Goal: Task Accomplishment & Management: Use online tool/utility

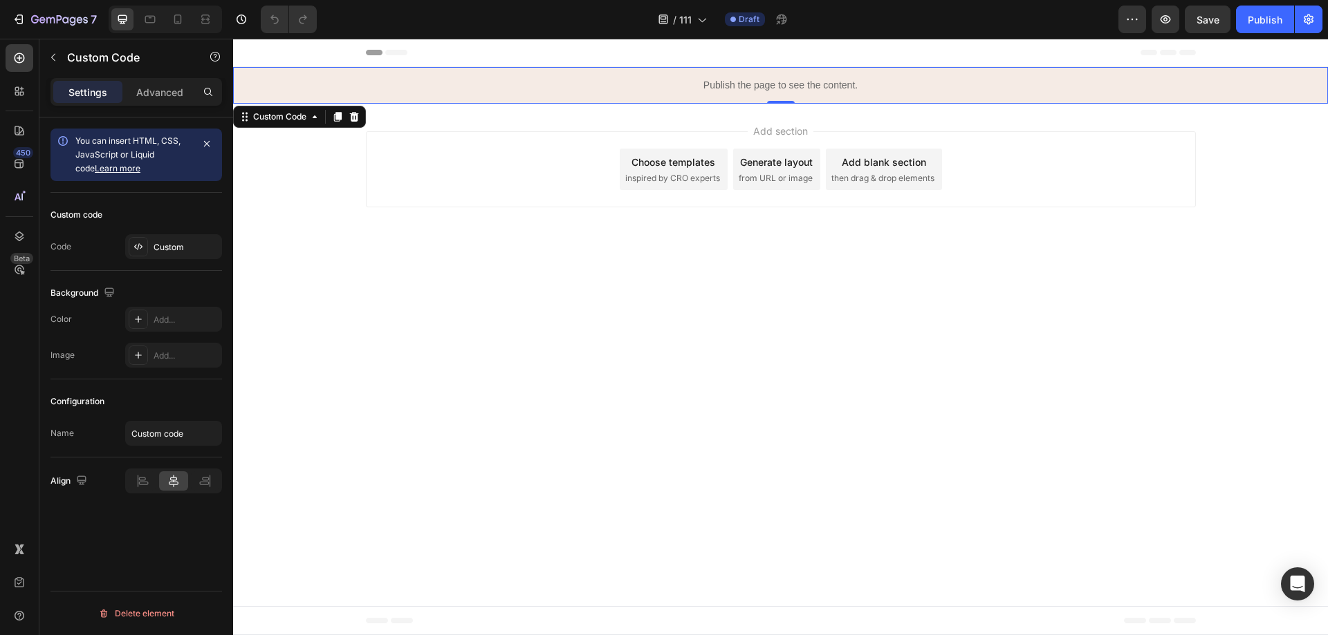
click at [716, 79] on p "Publish the page to see the content." at bounding box center [780, 85] width 1095 height 15
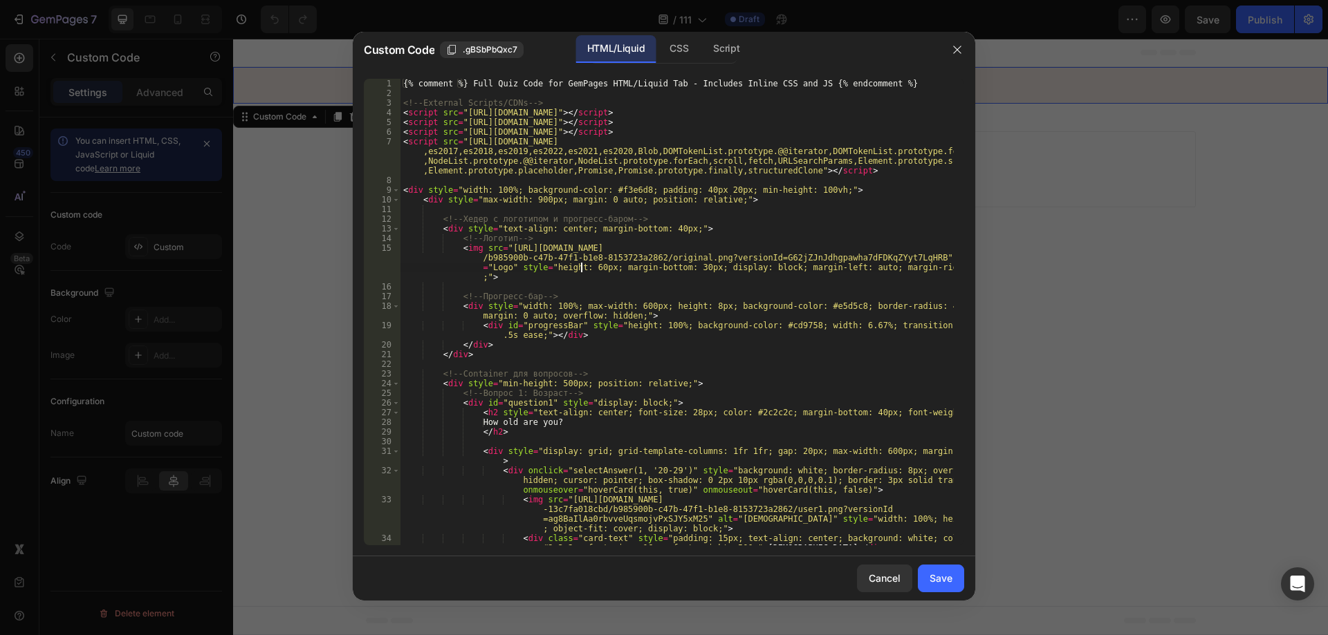
click at [581, 270] on div "{% comment %} Full Quiz Code for GemPages HTML/Liquid Tab - Includes Inline CSS…" at bounding box center [676, 322] width 553 height 486
type textarea "updateProgress(); </script>"
paste textarea
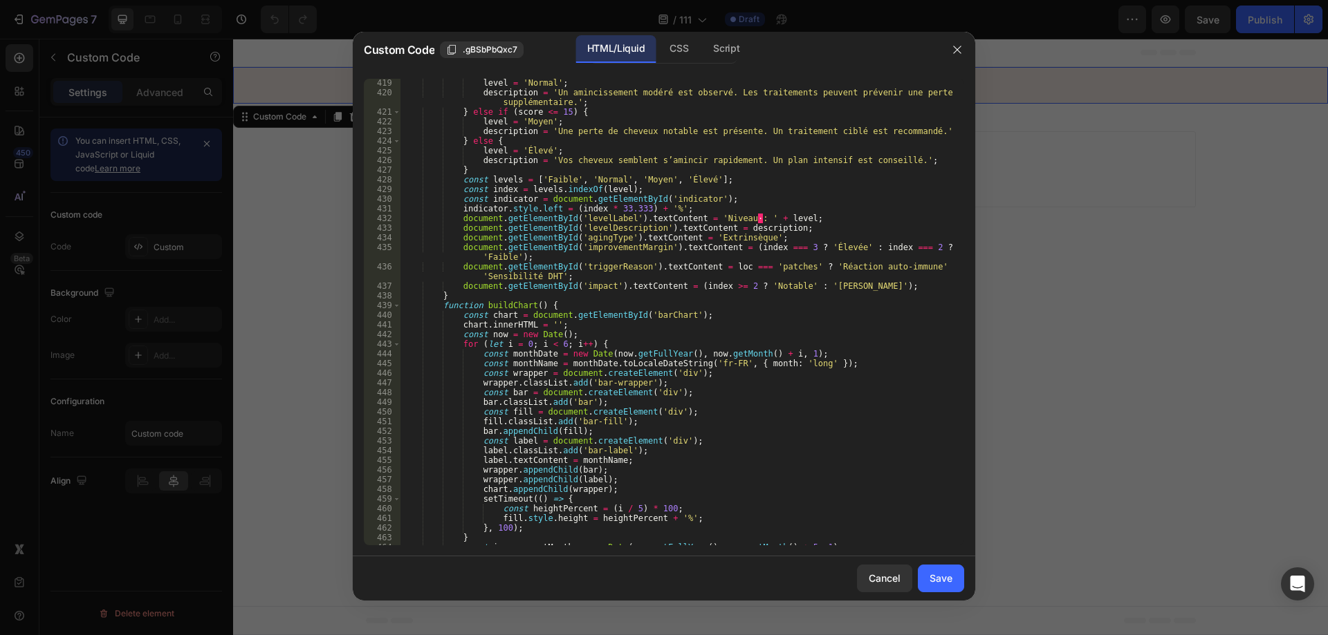
scroll to position [3815, 0]
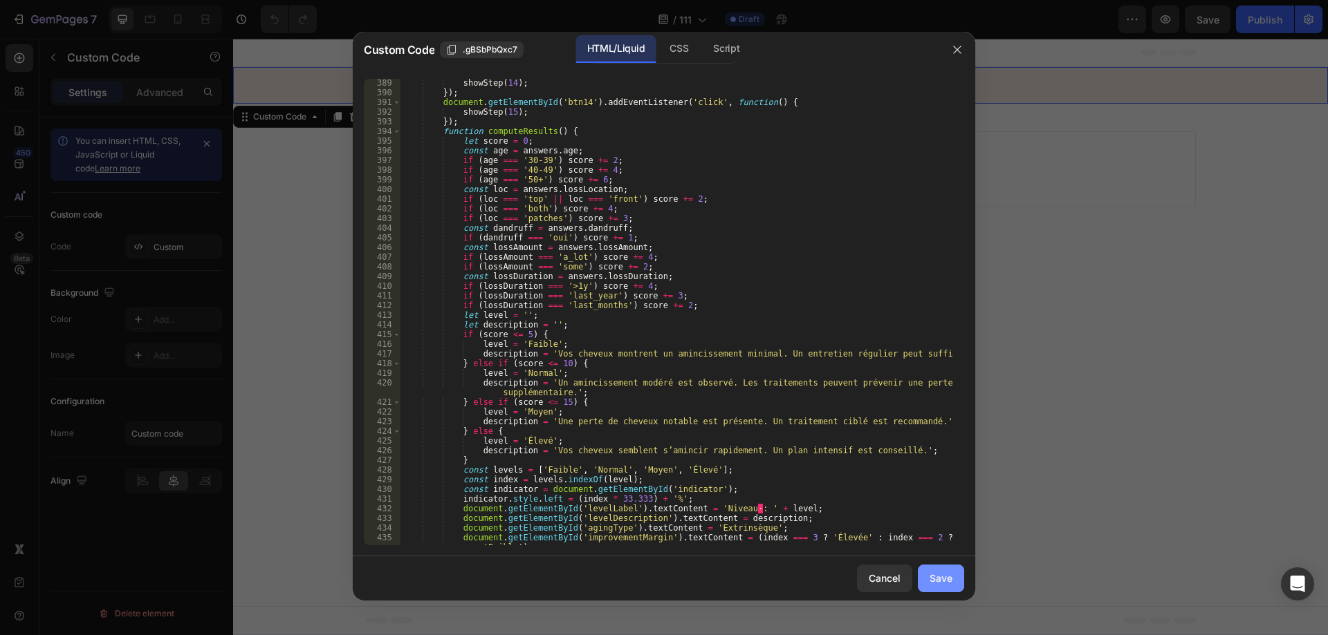
drag, startPoint x: 940, startPoint y: 576, endPoint x: 1147, endPoint y: 348, distance: 307.9
click at [940, 576] on div "Save" at bounding box center [940, 578] width 23 height 15
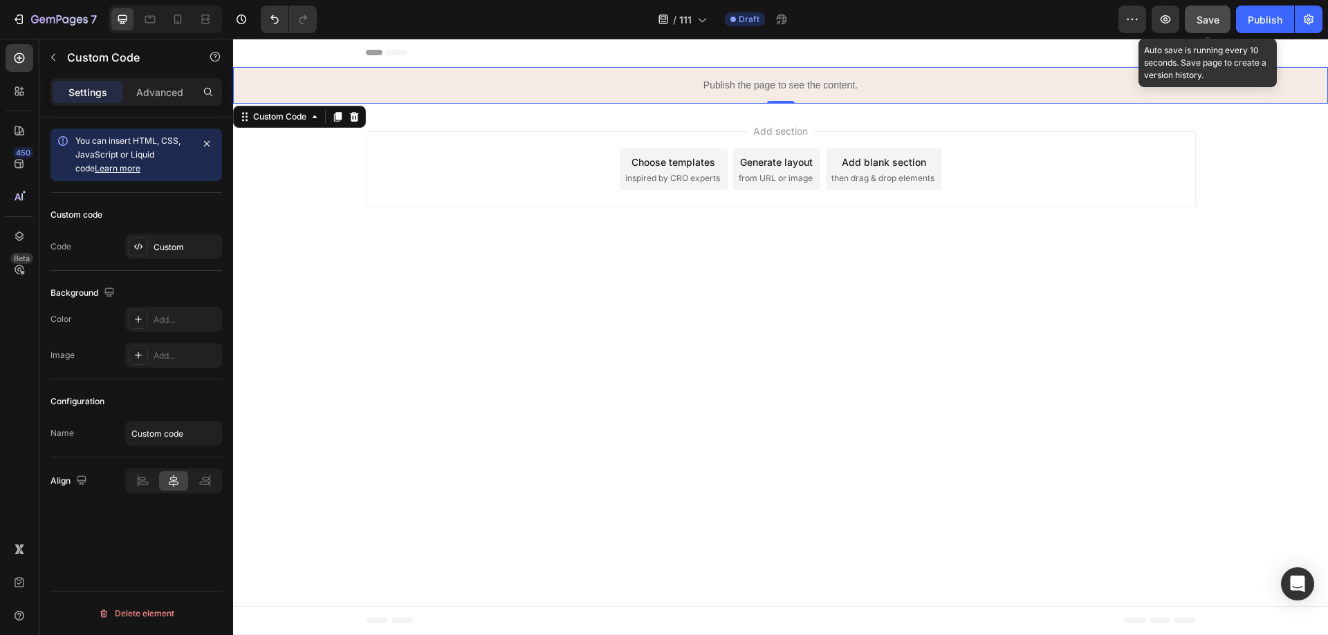
drag, startPoint x: 1211, startPoint y: 24, endPoint x: 998, endPoint y: 4, distance: 213.9
click at [1211, 24] on span "Save" at bounding box center [1207, 20] width 23 height 12
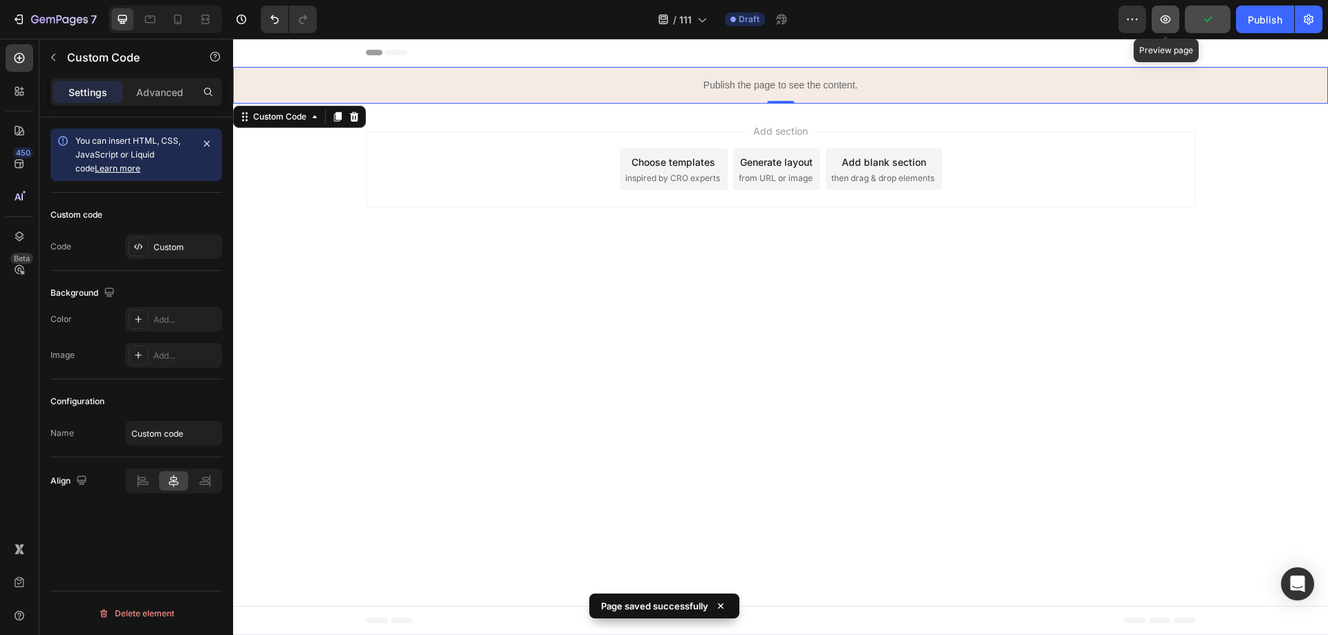
click at [1167, 15] on icon "button" at bounding box center [1165, 19] width 14 height 14
click at [1162, 16] on icon "button" at bounding box center [1165, 19] width 14 height 14
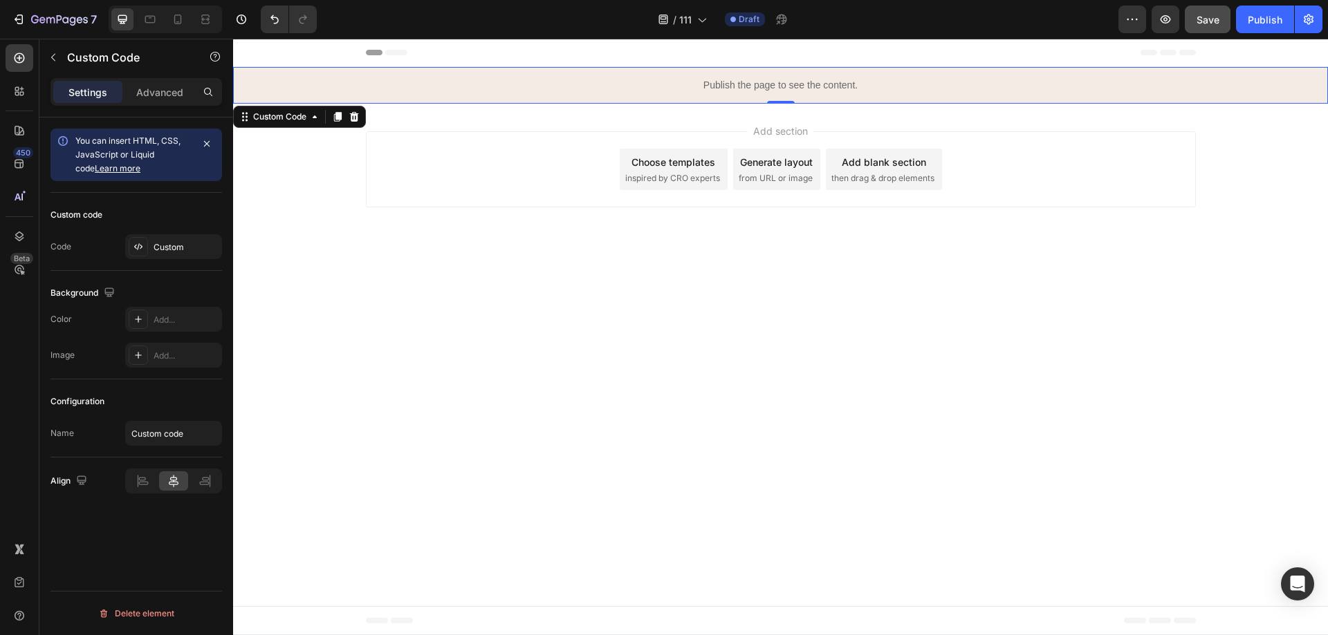
click at [752, 95] on div "Publish the page to see the content." at bounding box center [780, 85] width 1095 height 37
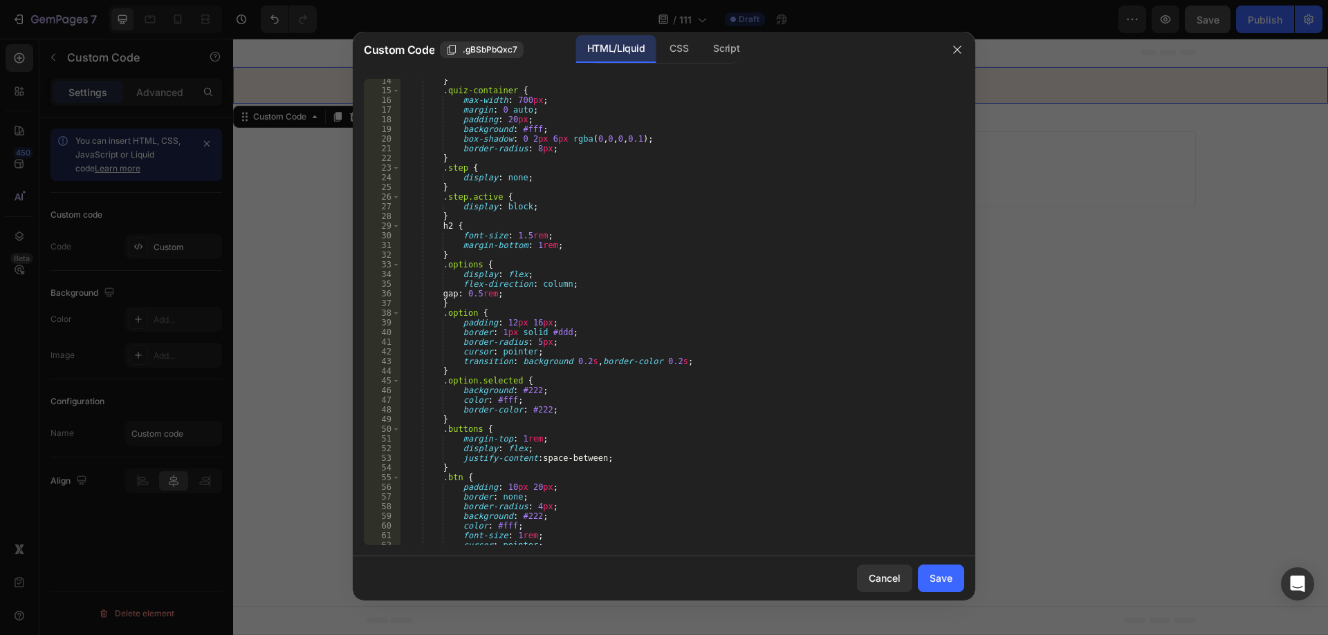
scroll to position [4354, 0]
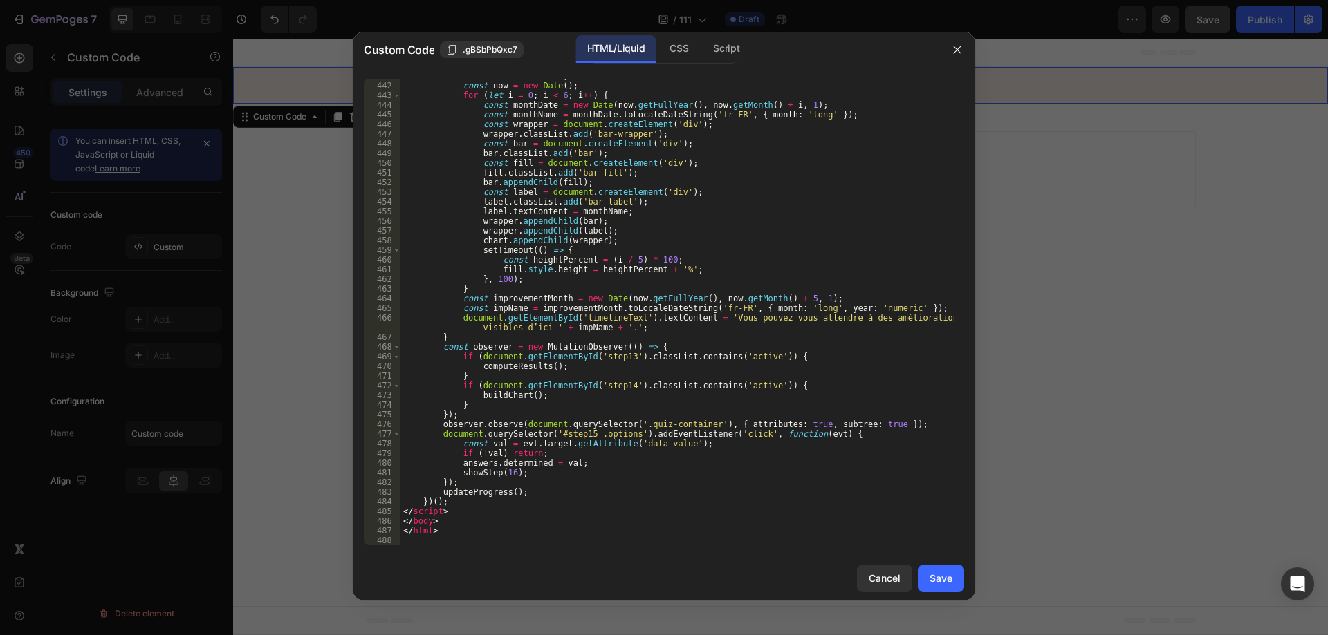
click at [786, 448] on div "chart . innerHTML = '' ; const now = new Date ( ) ; for ( let i = 0 ; i < 6 ; i…" at bounding box center [676, 314] width 553 height 486
type textarea "</html>"
paste textarea
click at [953, 580] on button "Save" at bounding box center [941, 579] width 46 height 28
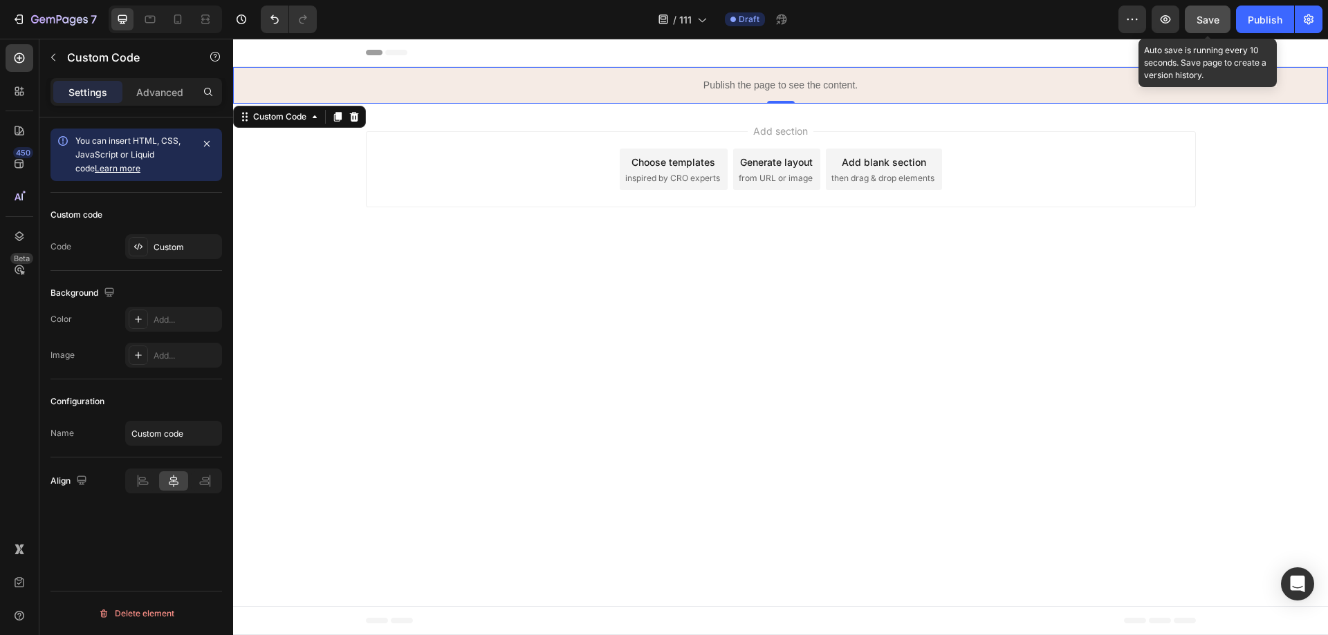
click at [1192, 11] on button "Save" at bounding box center [1207, 20] width 46 height 28
click at [1192, 11] on button "button" at bounding box center [1207, 20] width 46 height 28
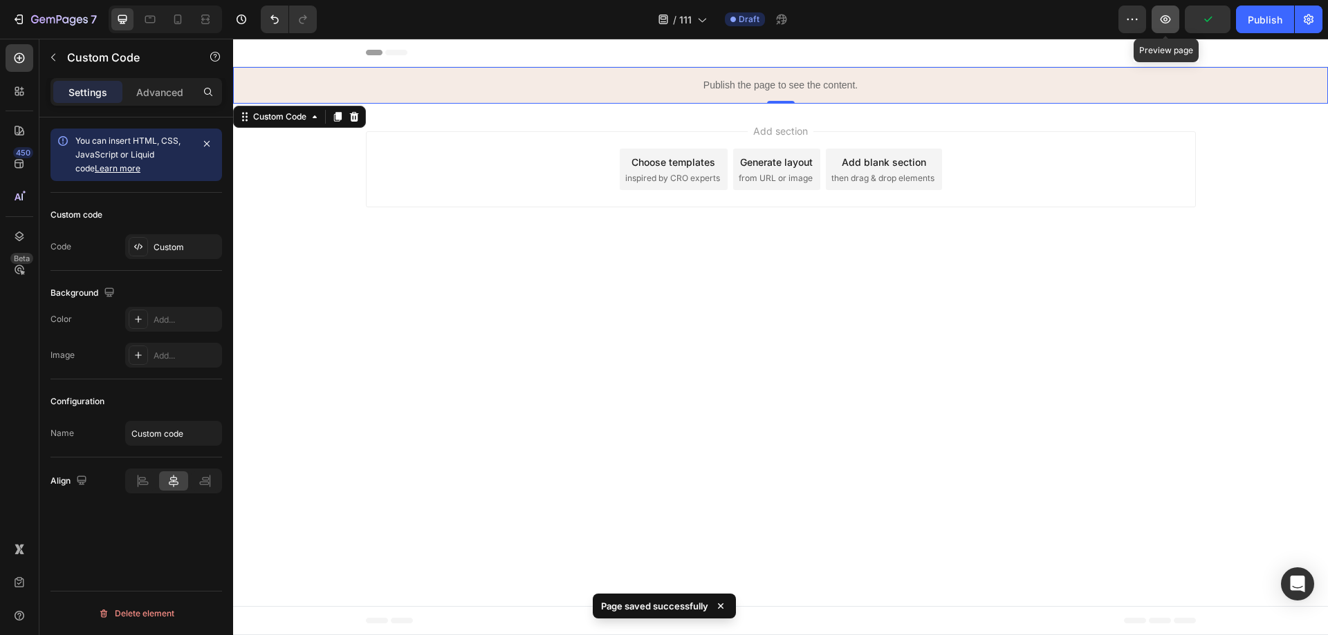
click at [1163, 19] on icon "button" at bounding box center [1165, 19] width 14 height 14
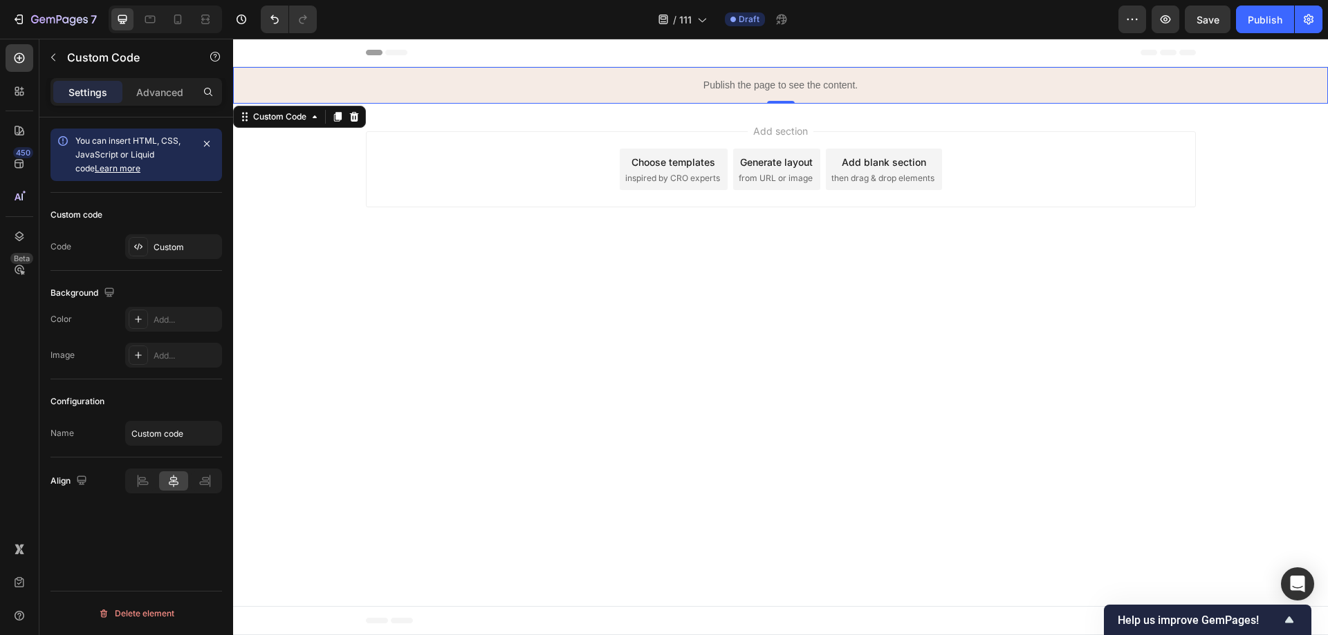
click at [720, 67] on div "Publish the page to see the content." at bounding box center [780, 85] width 1095 height 37
click at [718, 85] on p "Publish the page to see the content." at bounding box center [780, 85] width 1095 height 15
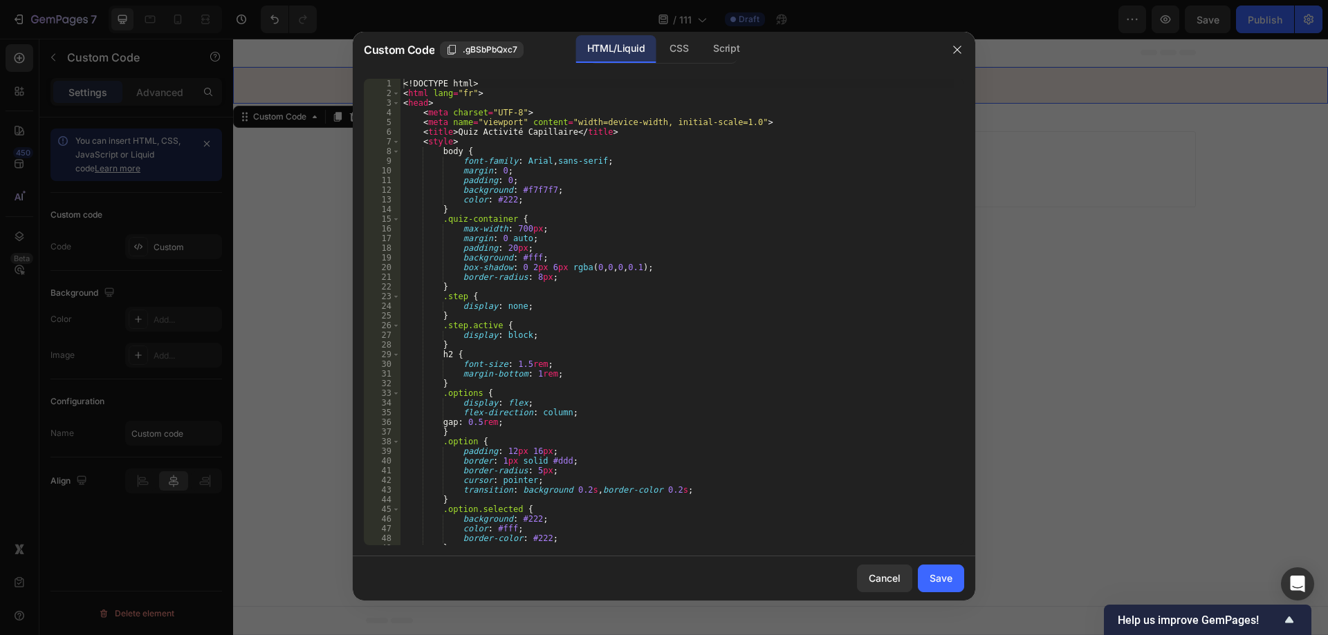
click at [521, 215] on div "<! DOCTYPE html > < html lang = "fr" > < head > < meta charset = "UTF-8" > < me…" at bounding box center [676, 322] width 553 height 486
type textarea "</html>"
paste textarea
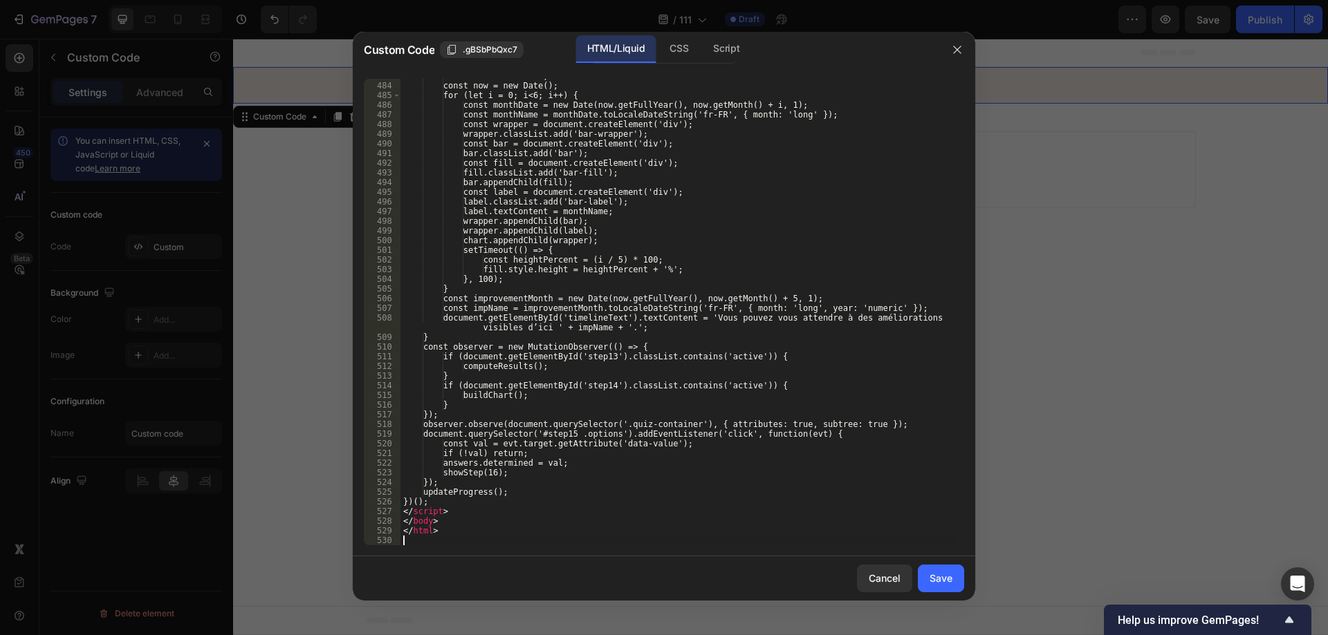
scroll to position [4751, 0]
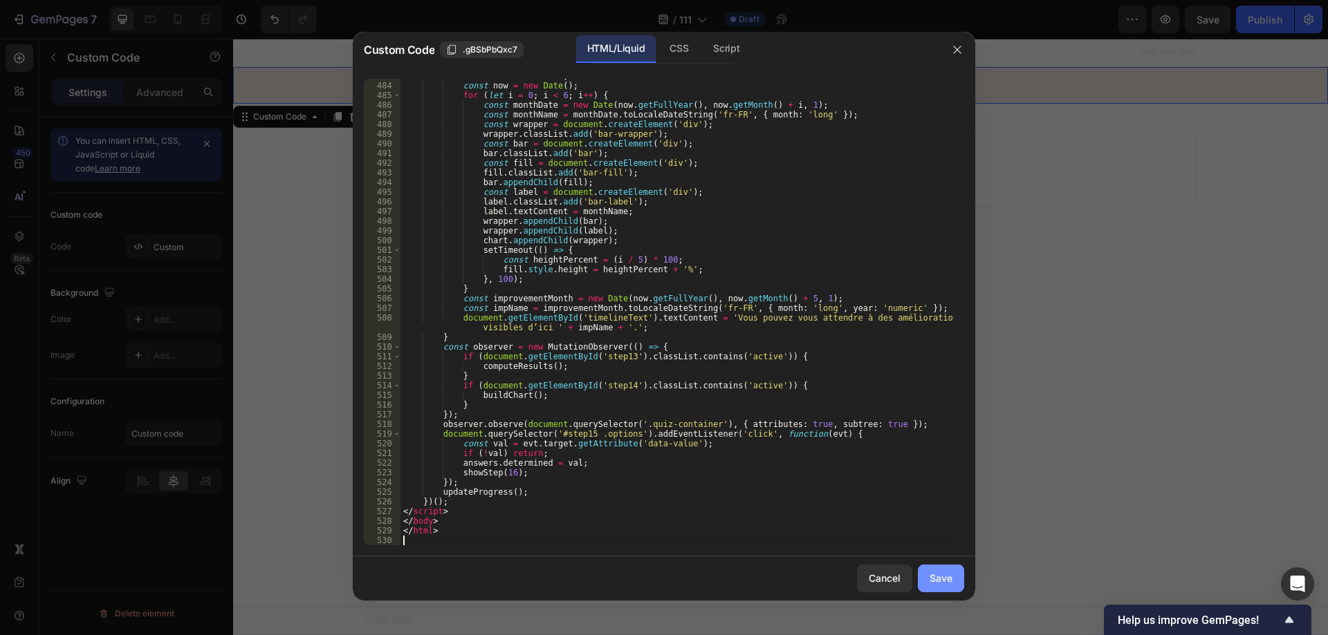
click at [939, 578] on div "Save" at bounding box center [940, 578] width 23 height 15
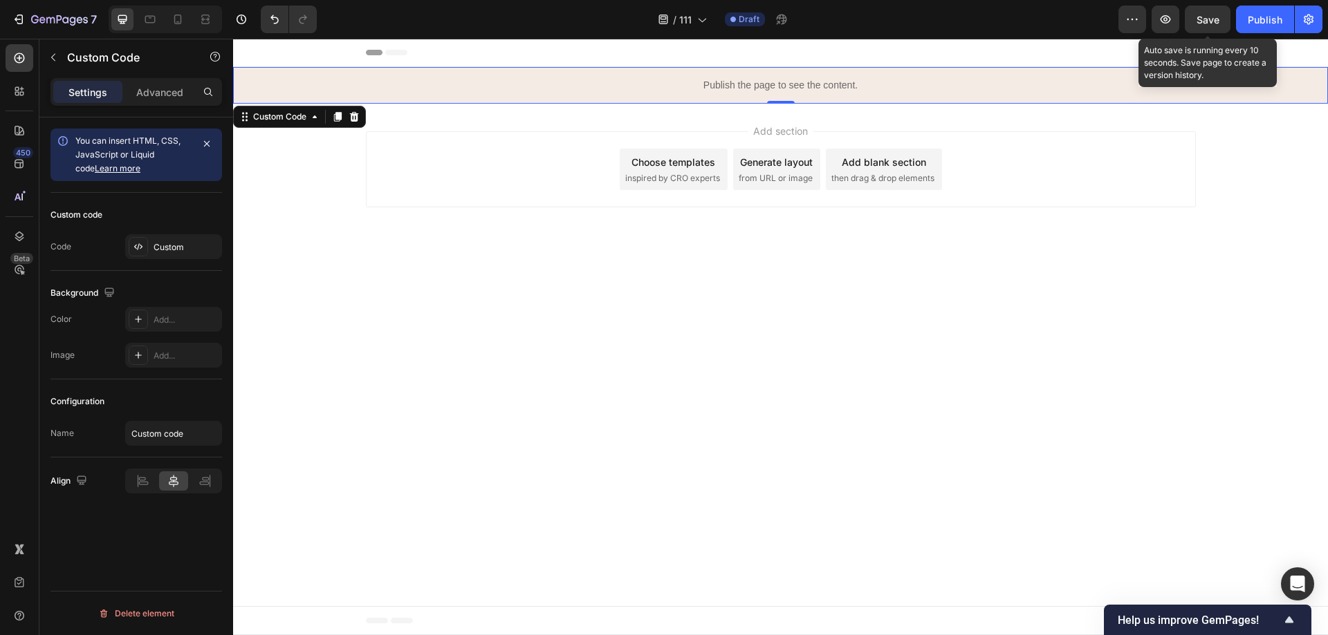
click at [1211, 21] on span "Save" at bounding box center [1207, 20] width 23 height 12
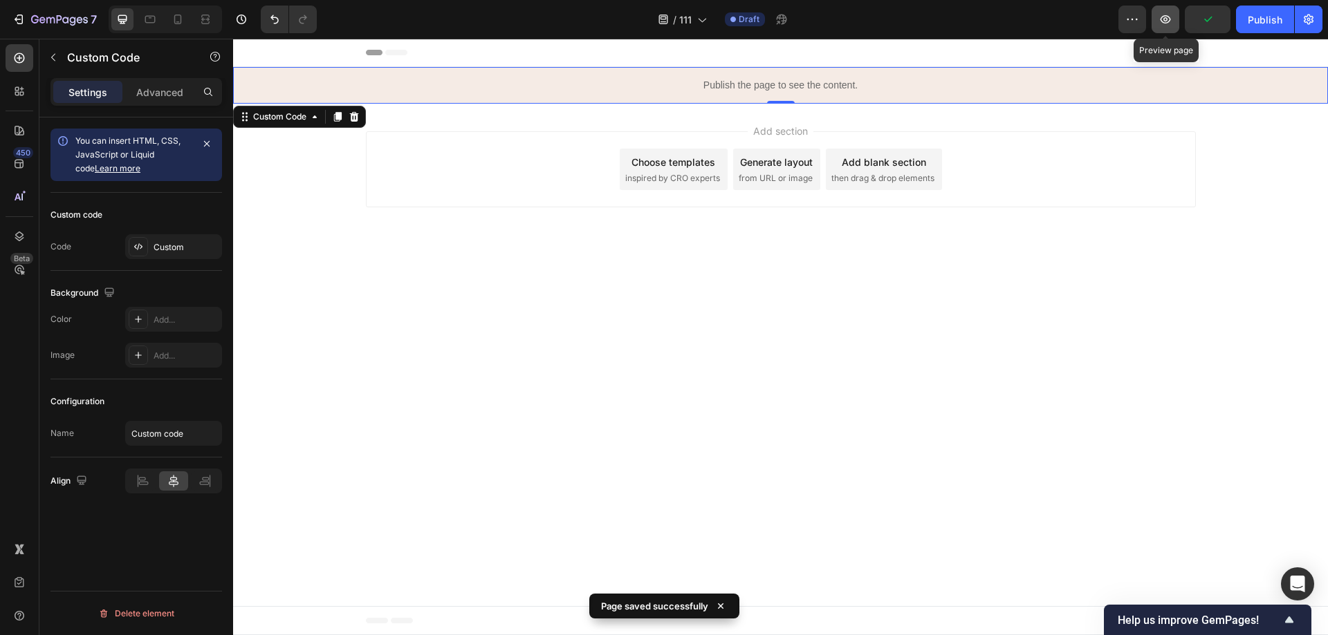
click at [1155, 17] on button "button" at bounding box center [1165, 20] width 28 height 28
click at [1170, 19] on icon "button" at bounding box center [1165, 19] width 10 height 8
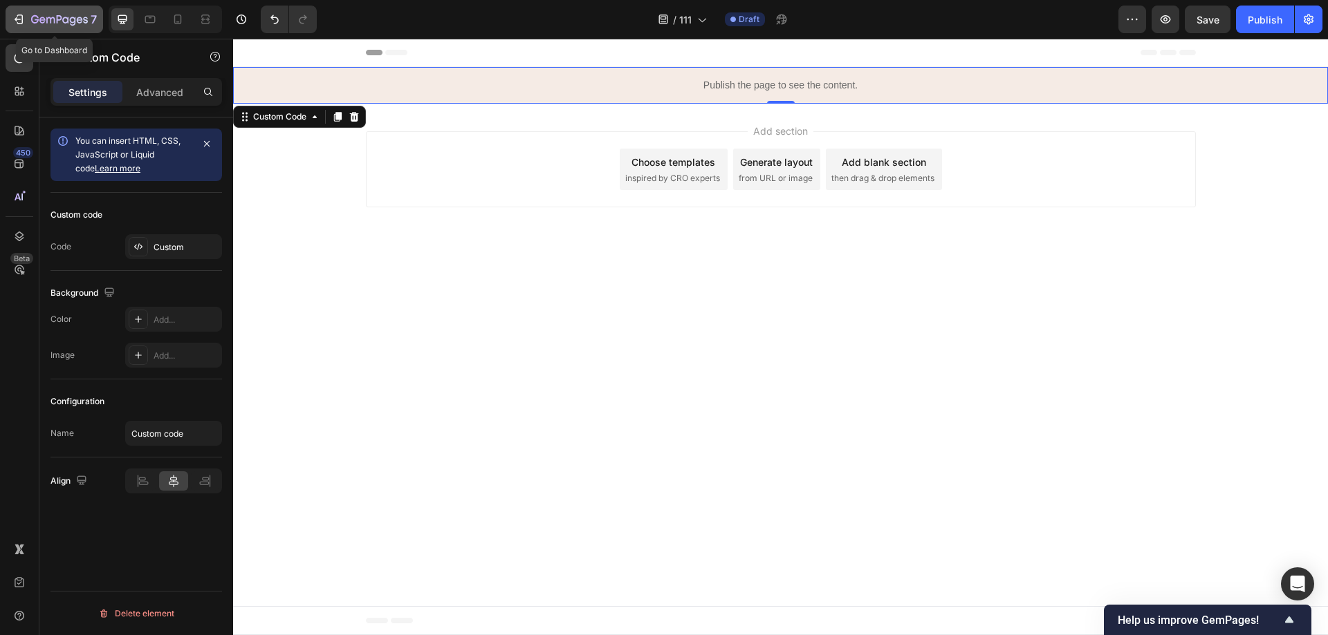
click at [37, 21] on icon "button" at bounding box center [59, 21] width 57 height 12
click at [18, 17] on icon "button" at bounding box center [19, 19] width 14 height 14
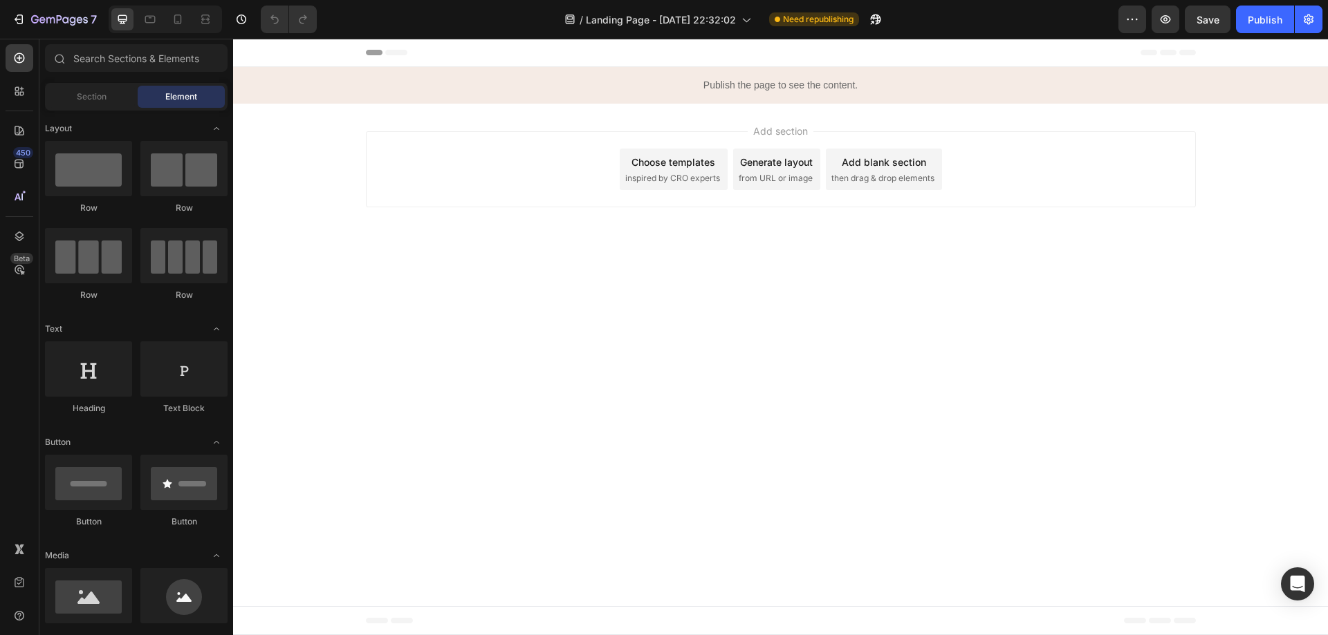
click at [1180, 21] on div "Preview Save Publish" at bounding box center [1220, 20] width 204 height 28
click at [1174, 20] on button "button" at bounding box center [1165, 20] width 28 height 28
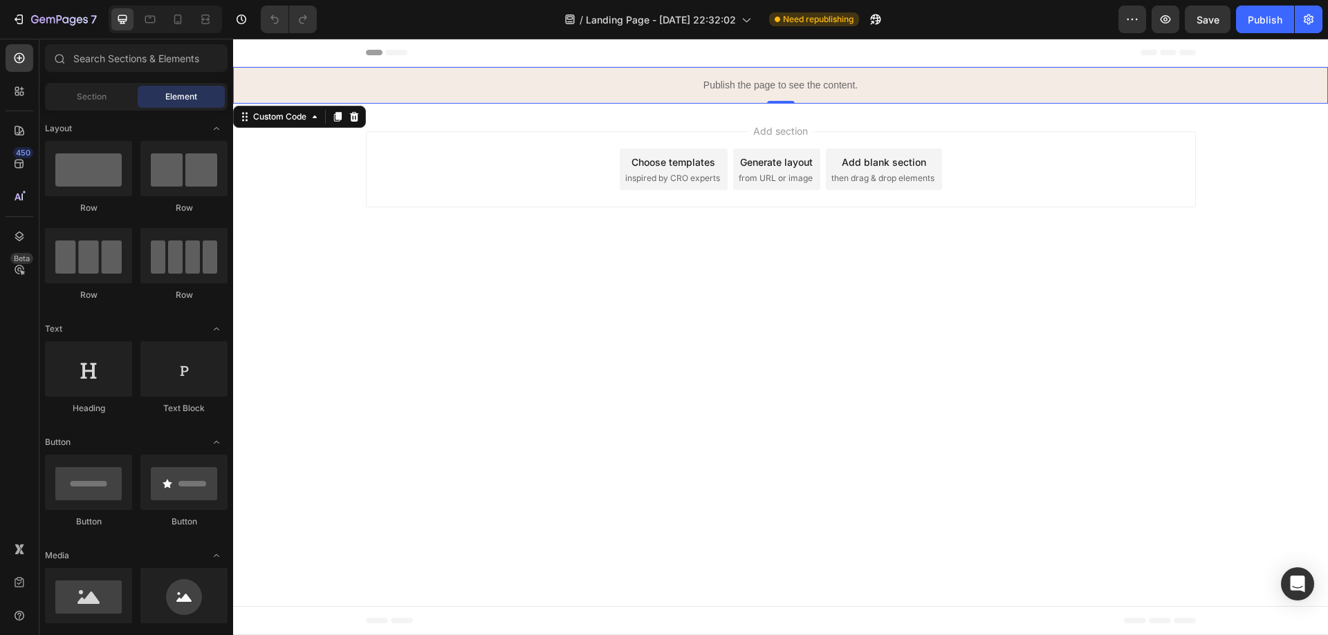
click at [809, 84] on p "Publish the page to see the content." at bounding box center [780, 85] width 1095 height 15
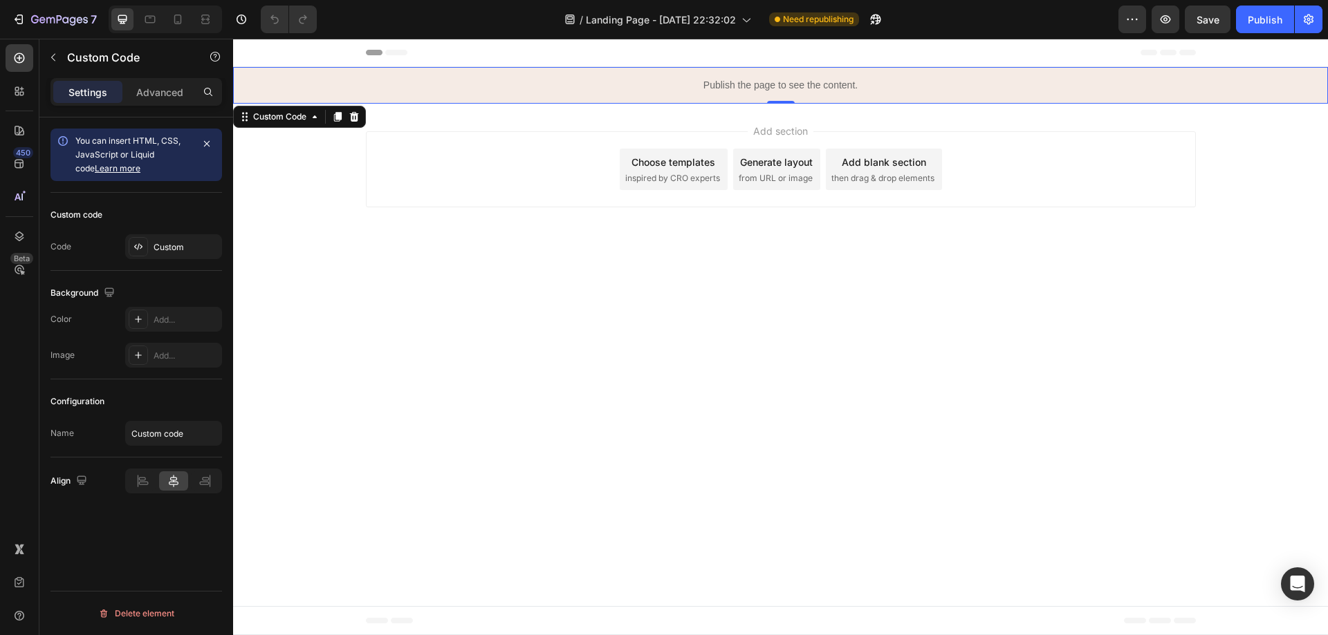
click at [809, 84] on p "Publish the page to see the content." at bounding box center [780, 85] width 1095 height 15
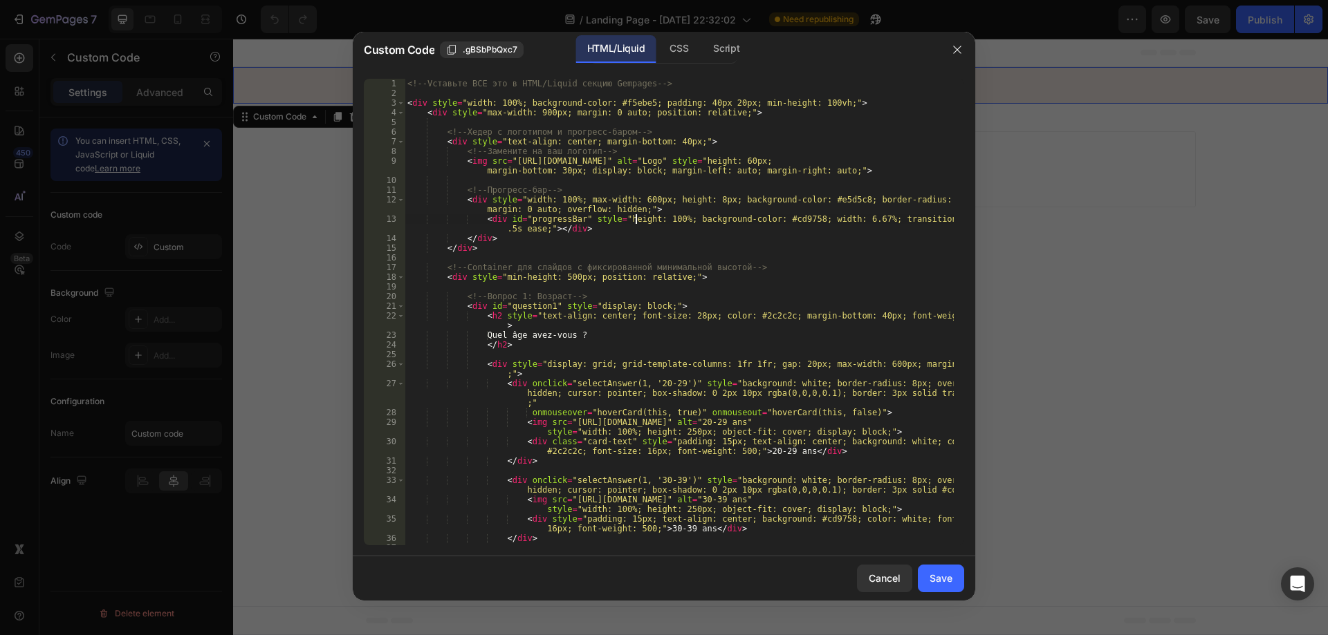
click at [638, 215] on div "<!-- Vставьте ВСЕ это в HTML/Liquid секцию Gempages --> < div style = "width: 1…" at bounding box center [679, 331] width 549 height 505
type textarea "updateProgress(); </script>"
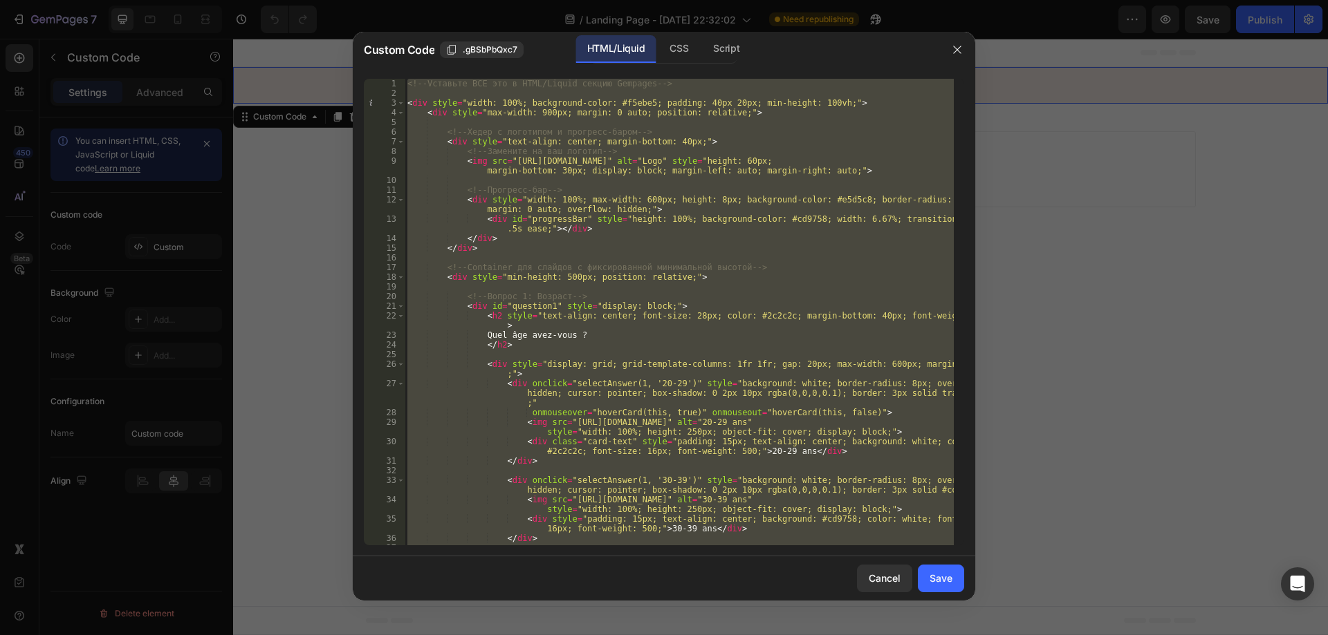
click at [1024, 82] on div at bounding box center [664, 317] width 1328 height 635
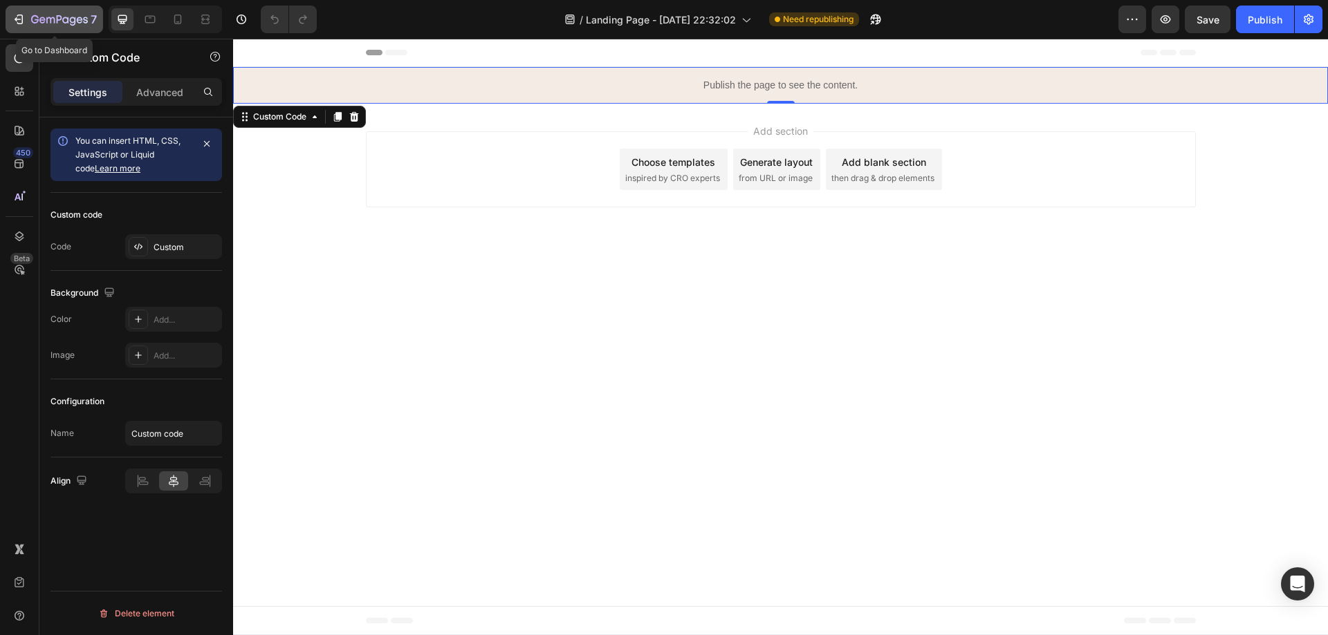
click at [55, 21] on icon "button" at bounding box center [59, 21] width 57 height 12
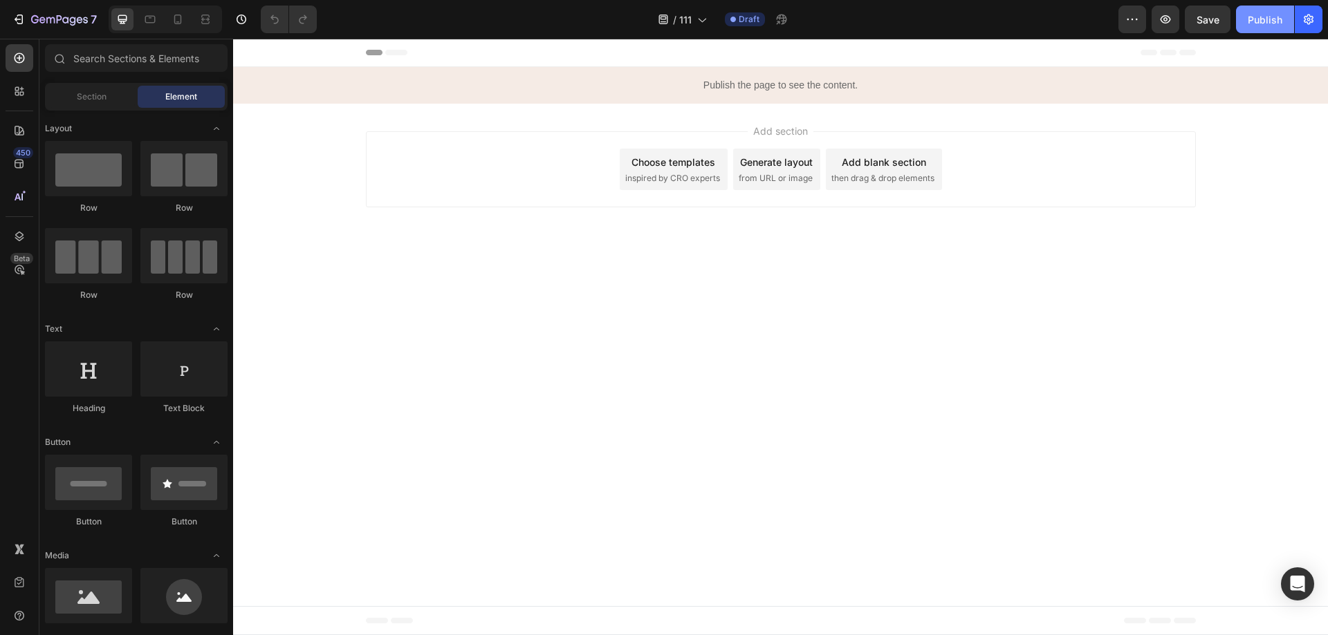
click at [1273, 20] on div "Publish" at bounding box center [1264, 19] width 35 height 15
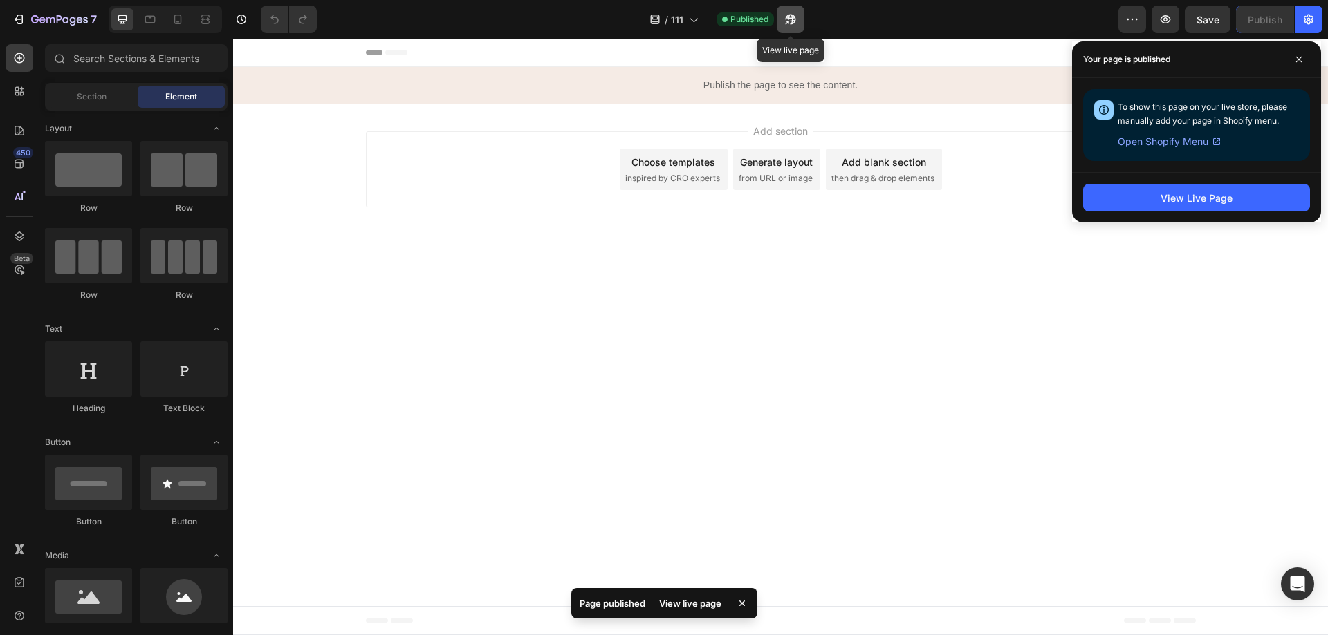
click at [790, 12] on icon "button" at bounding box center [790, 19] width 14 height 14
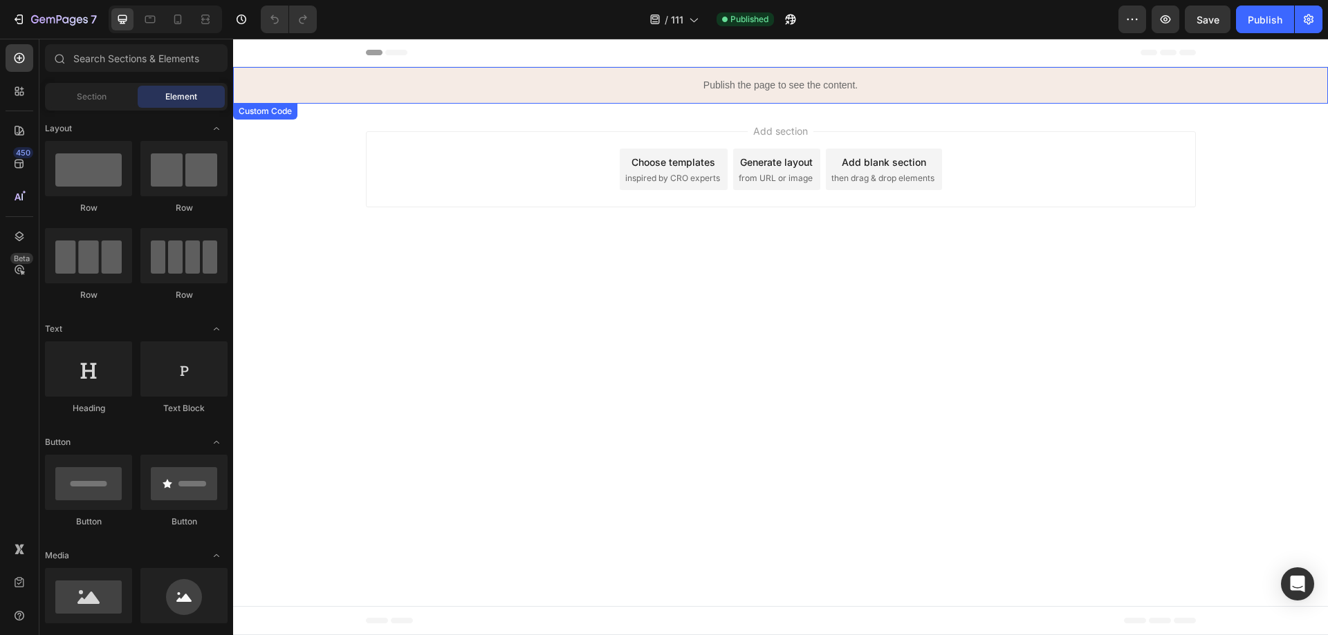
click at [720, 89] on p "Publish the page to see the content." at bounding box center [780, 85] width 1095 height 15
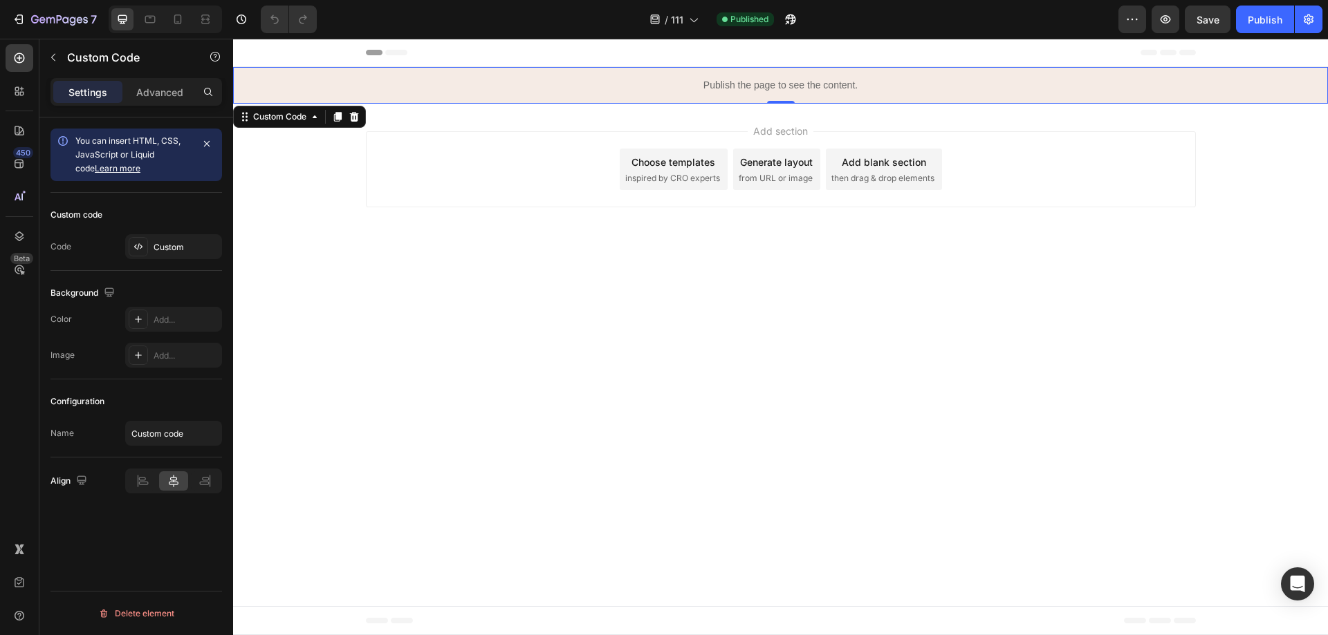
click at [720, 89] on p "Publish the page to see the content." at bounding box center [780, 85] width 1095 height 15
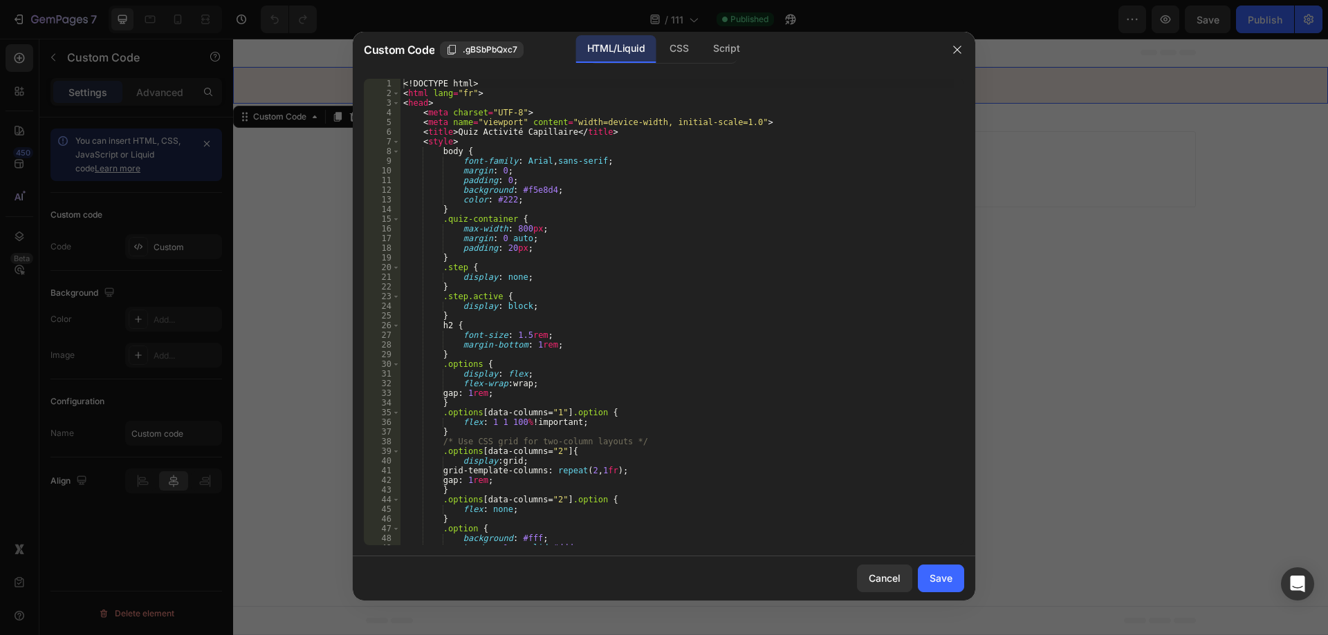
click at [581, 240] on div "<! DOCTYPE html > < html lang = "fr" > < head > < meta charset = "UTF-8" > < me…" at bounding box center [676, 322] width 553 height 486
type textarea "</html>"
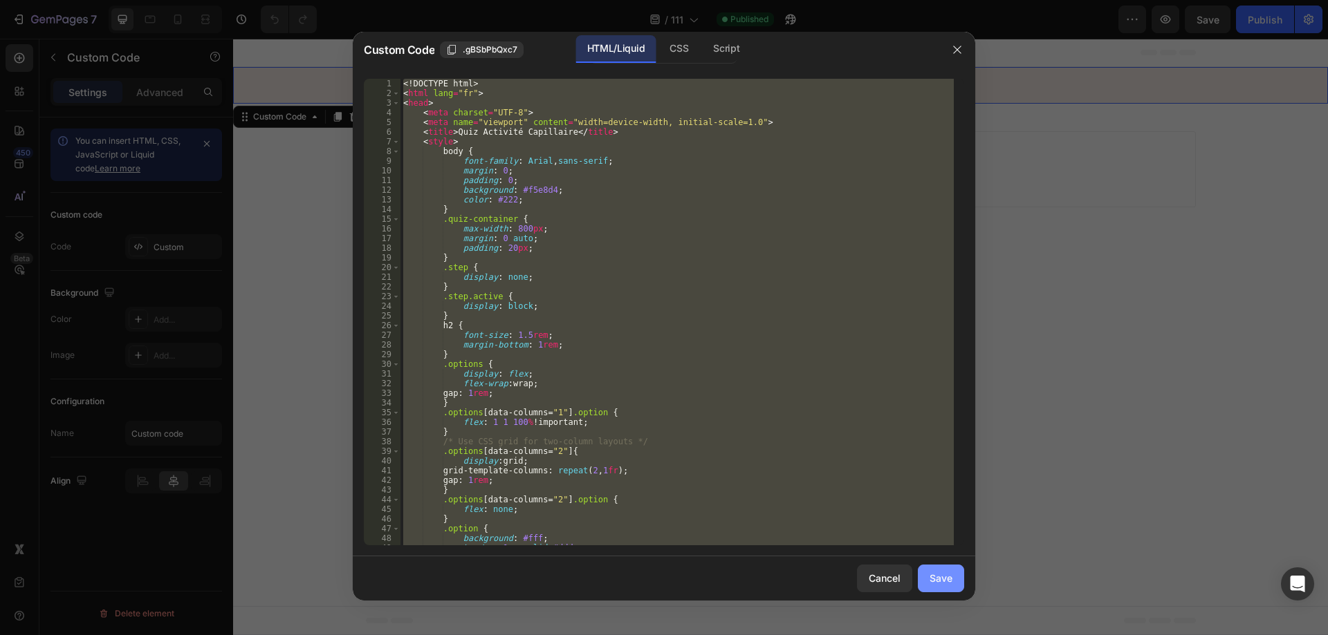
paste textarea
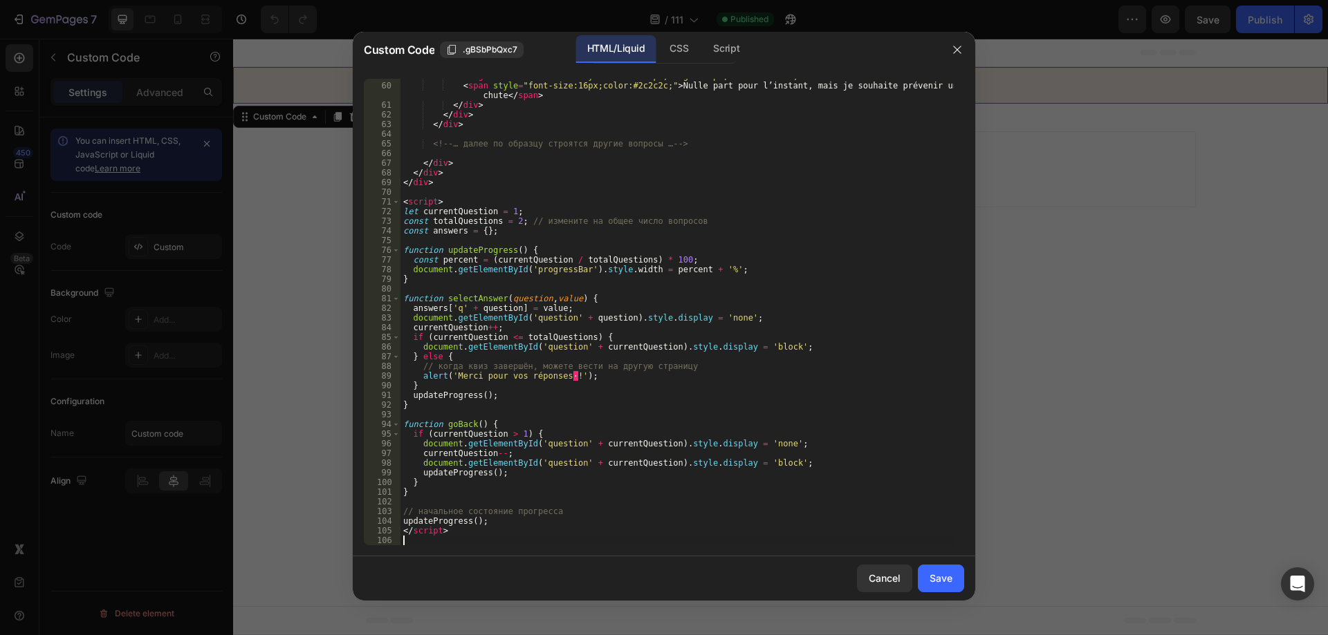
type textarea "</html>"
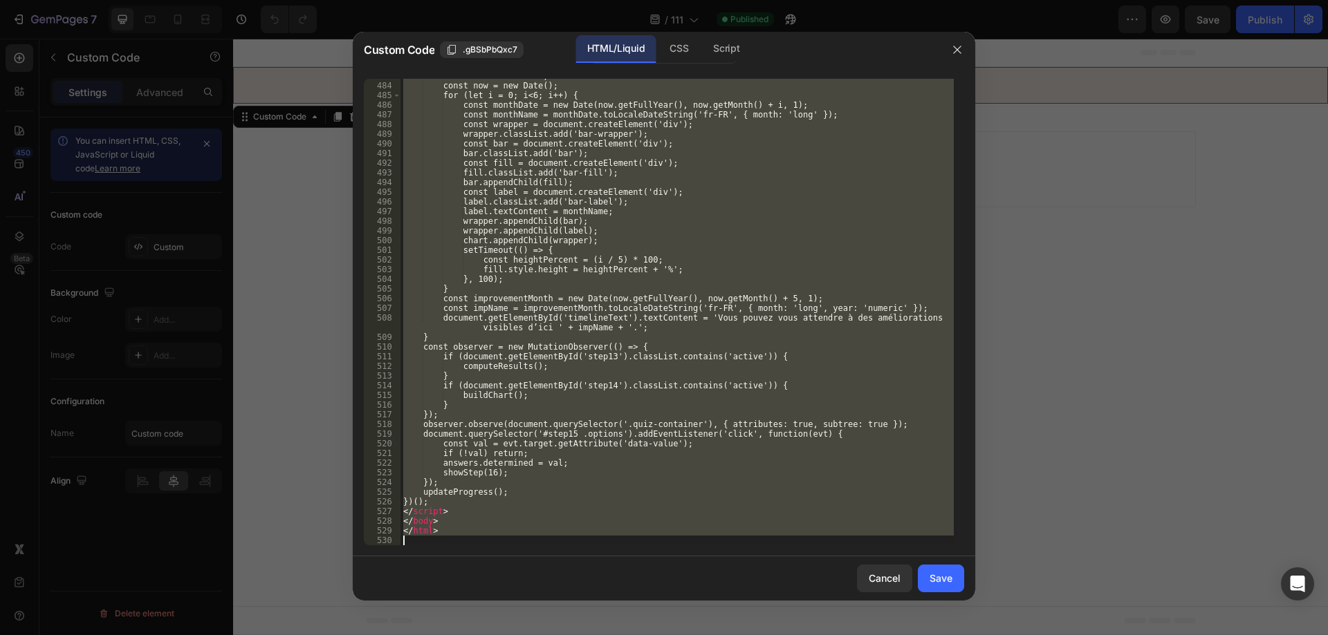
scroll to position [4751, 0]
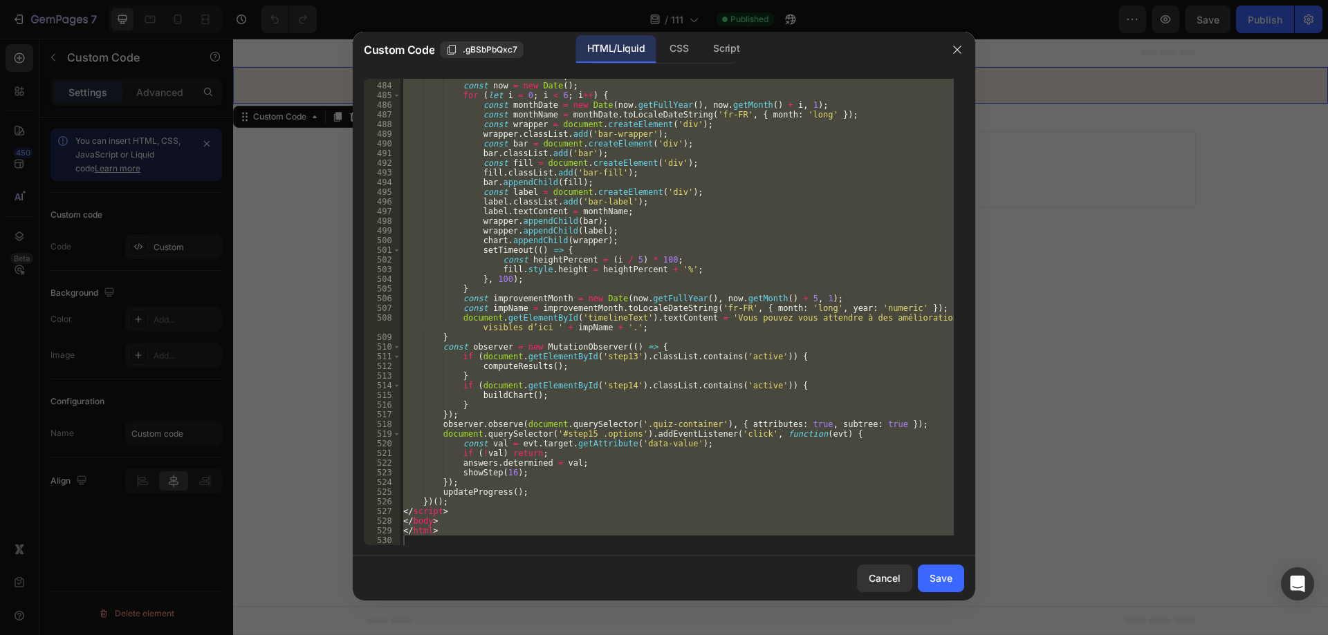
click at [940, 48] on div at bounding box center [957, 50] width 36 height 36
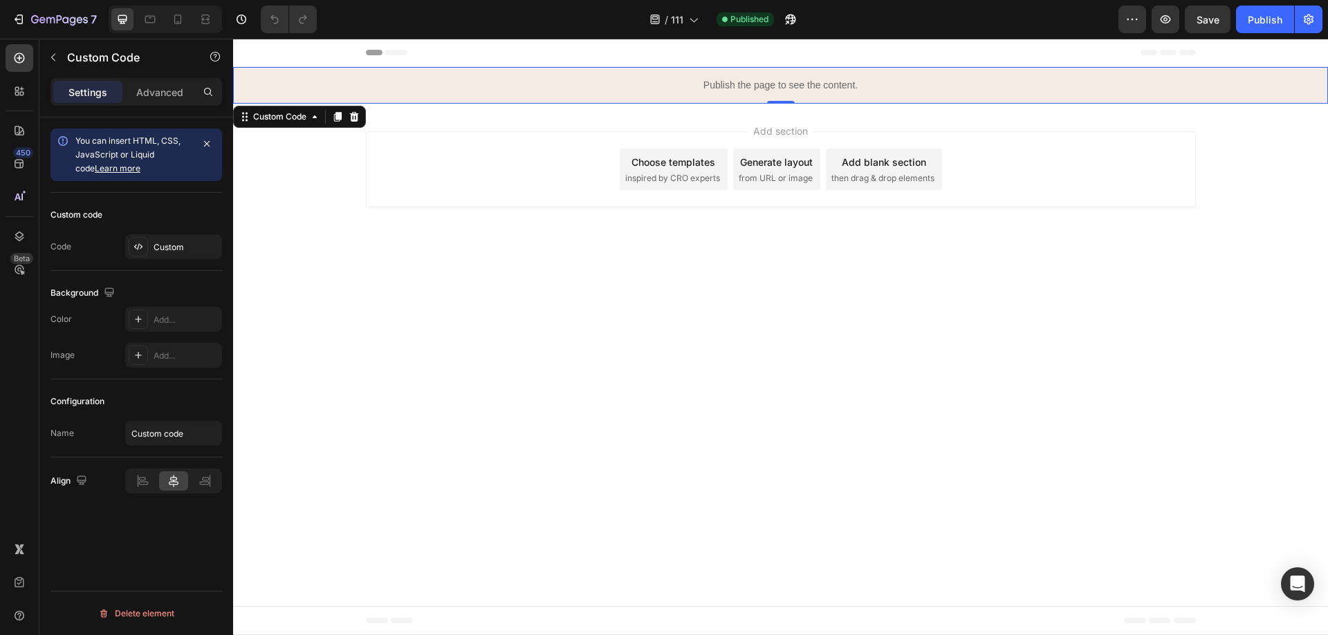
click at [763, 89] on p "Publish the page to see the content." at bounding box center [780, 85] width 1095 height 15
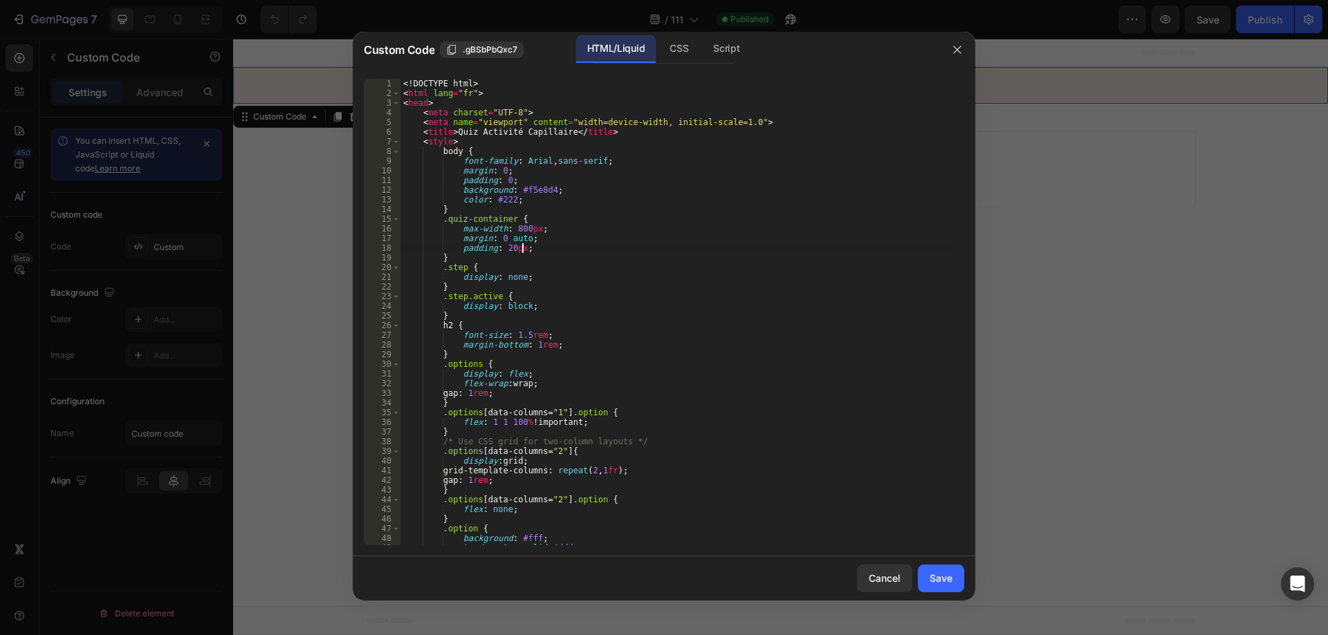
click at [700, 248] on div "<! DOCTYPE html > < html lang = "fr" > < head > < meta charset = "UTF-8" > < me…" at bounding box center [676, 322] width 553 height 486
type textarea "</html>"
paste textarea
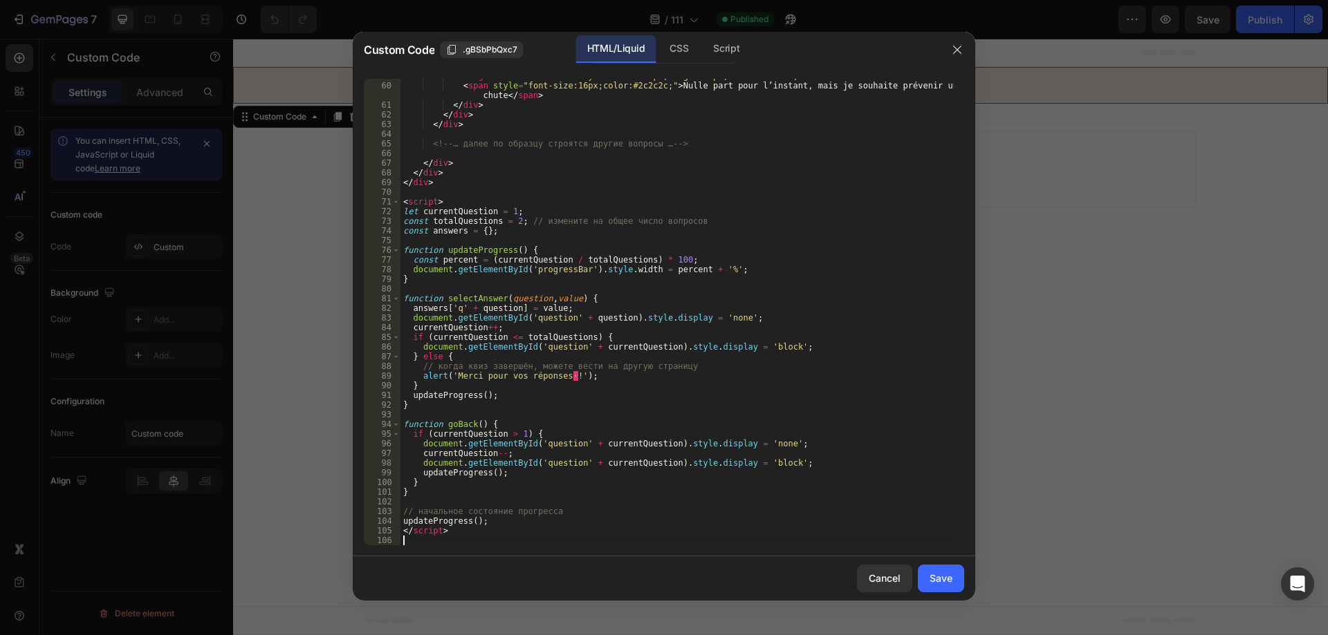
scroll to position [743, 0]
click at [947, 584] on div "Save" at bounding box center [940, 578] width 23 height 15
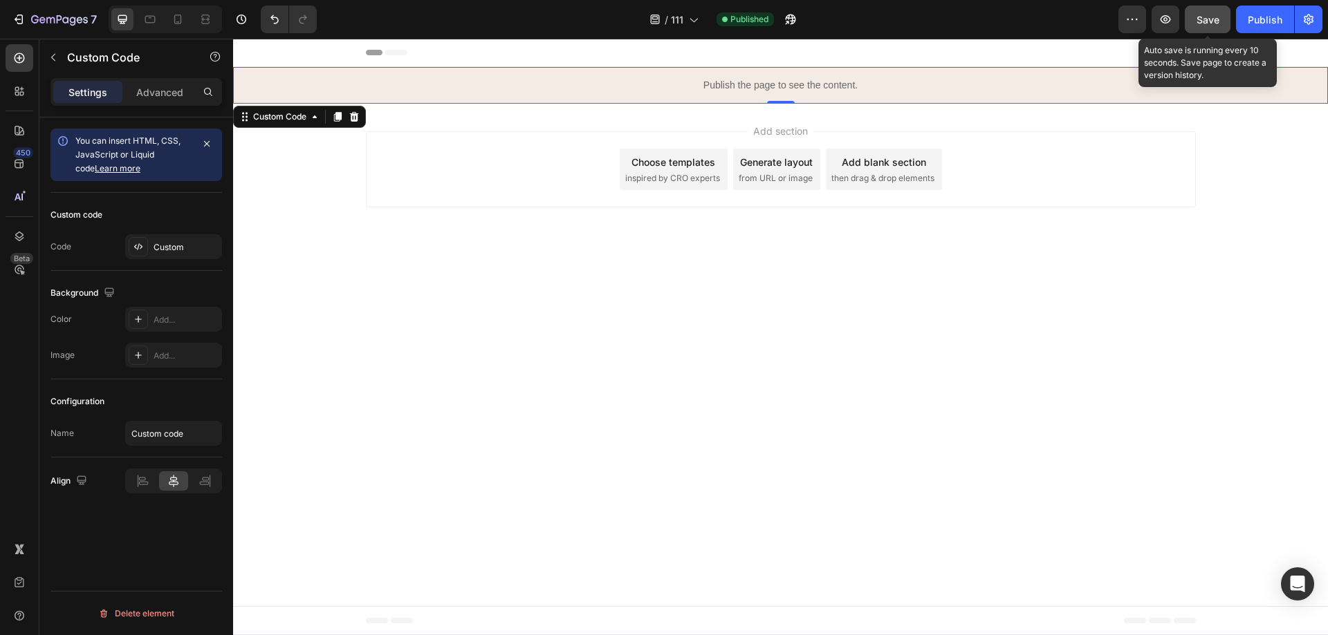
click at [1207, 20] on span "Save" at bounding box center [1207, 20] width 23 height 12
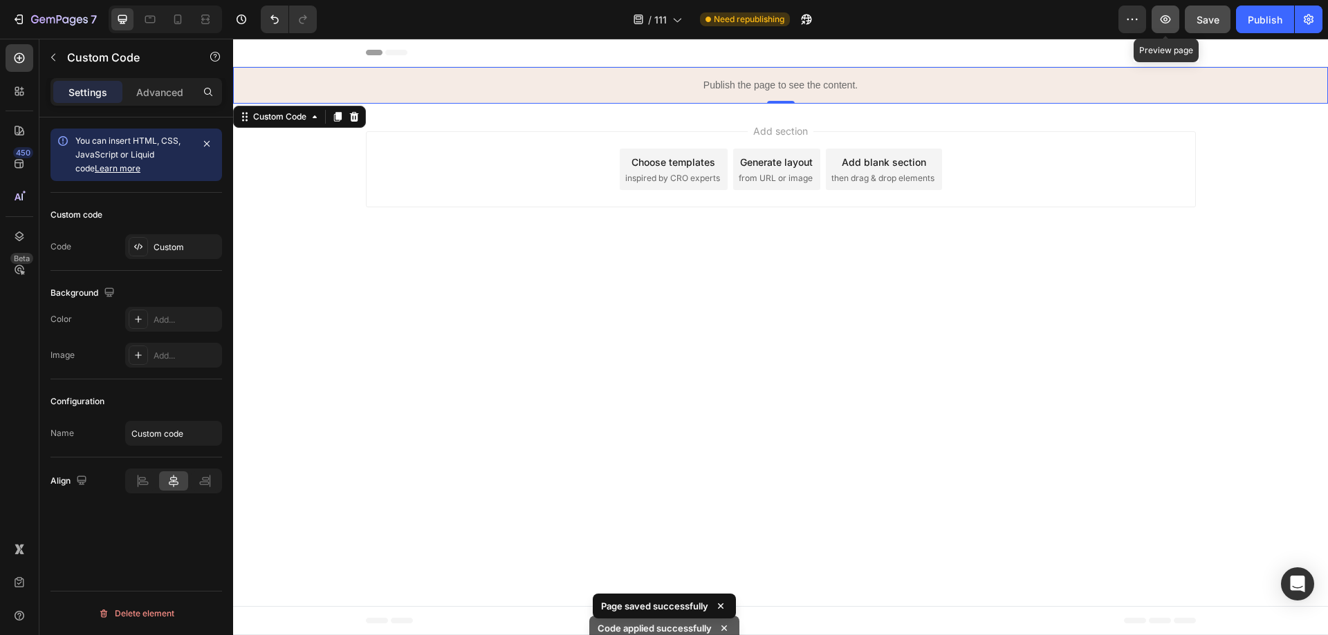
click at [1155, 19] on button "button" at bounding box center [1165, 20] width 28 height 28
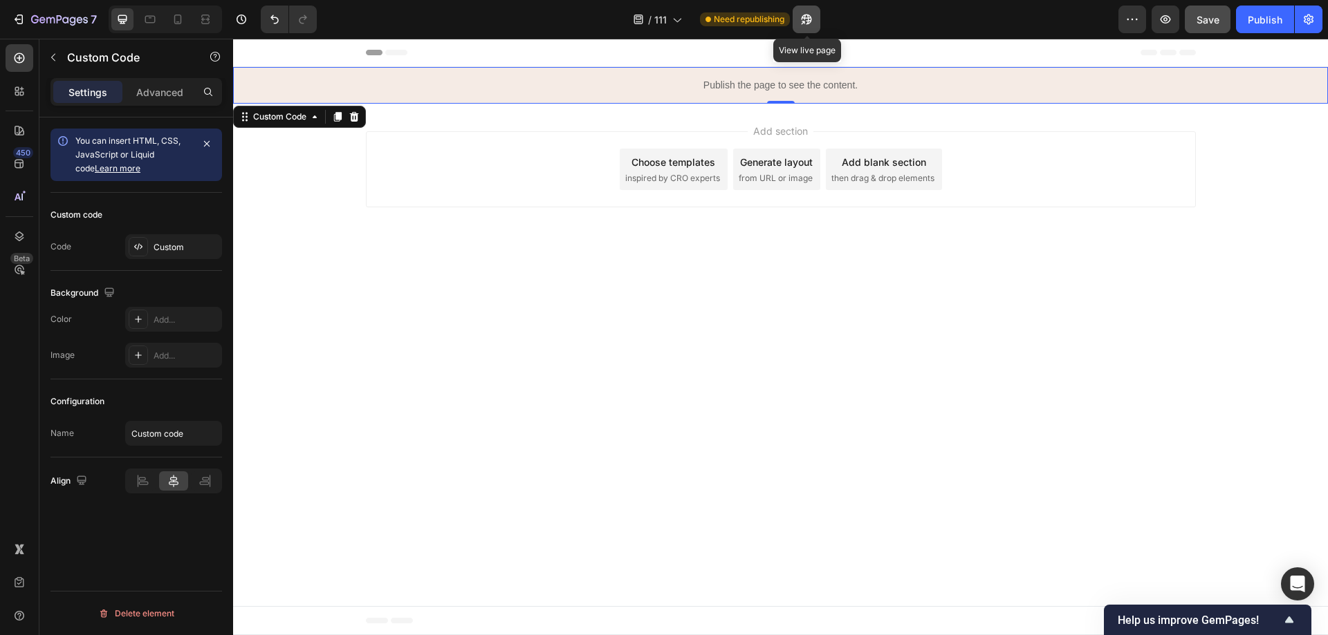
click at [806, 17] on icon "button" at bounding box center [806, 20] width 10 height 10
click at [738, 83] on p "Publish the page to see the content." at bounding box center [780, 85] width 1095 height 15
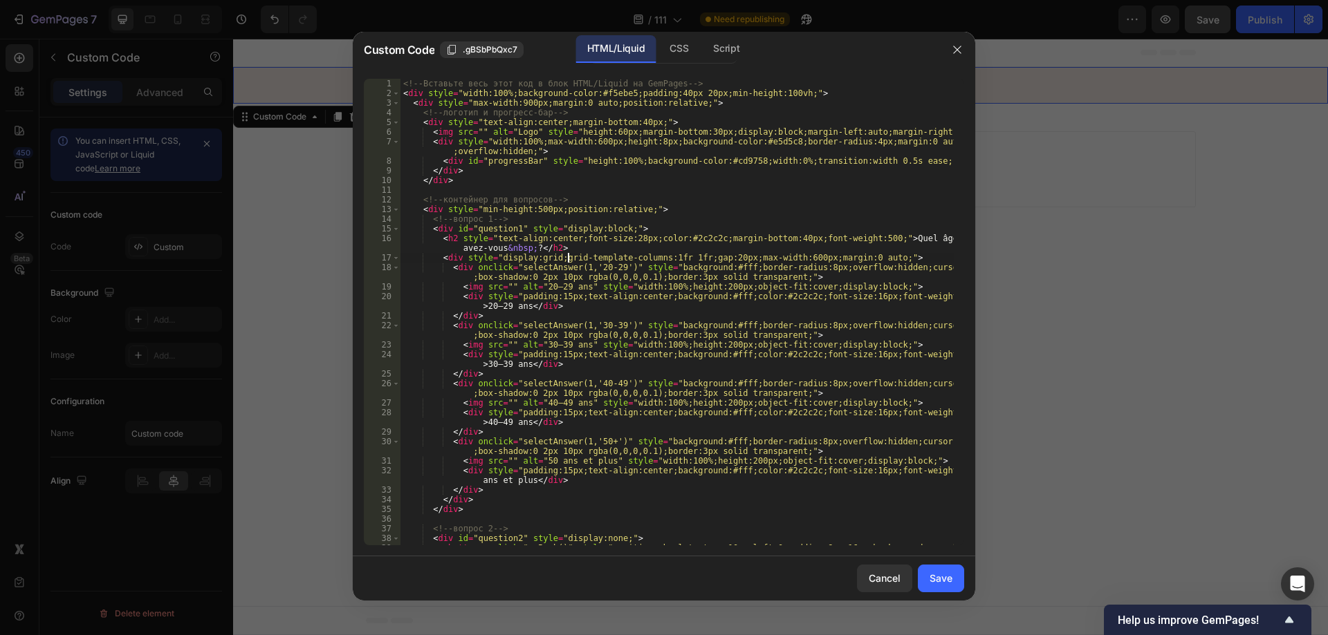
click at [567, 261] on div "<!-- Вставьте весь этот код в блок HTML/Liquid на GemPages --> < div style = "w…" at bounding box center [676, 327] width 553 height 496
paste textarea "html>"
type textarea "</html>"
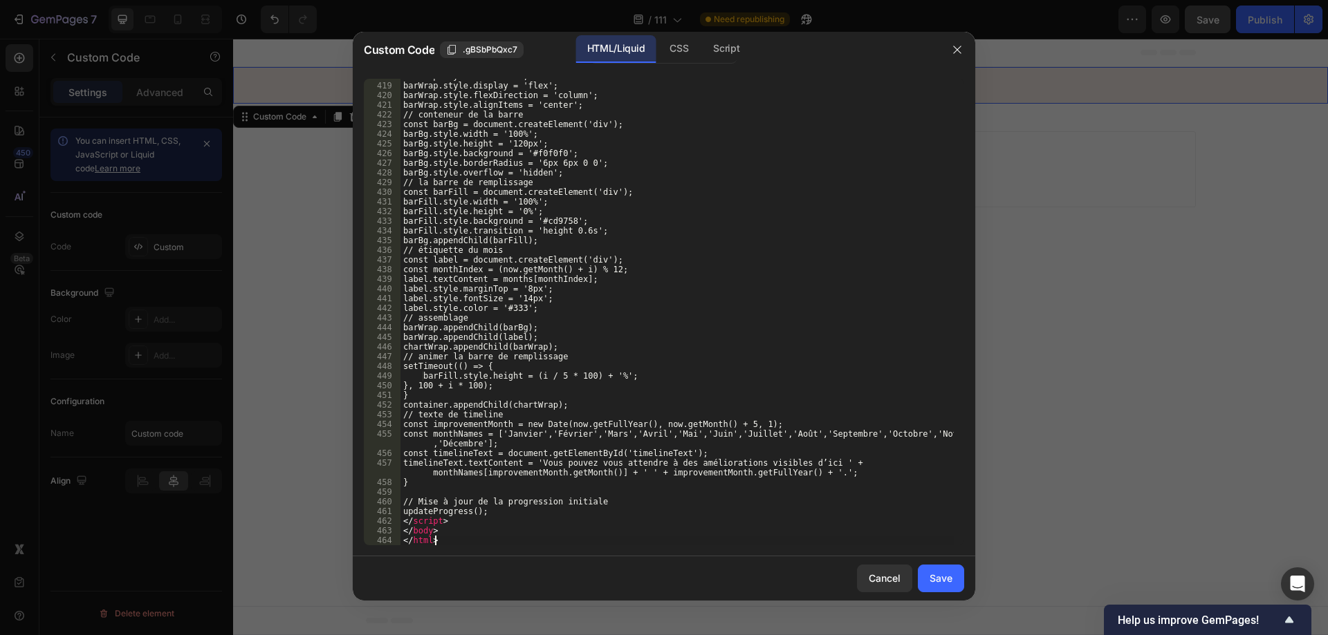
scroll to position [5467, 0]
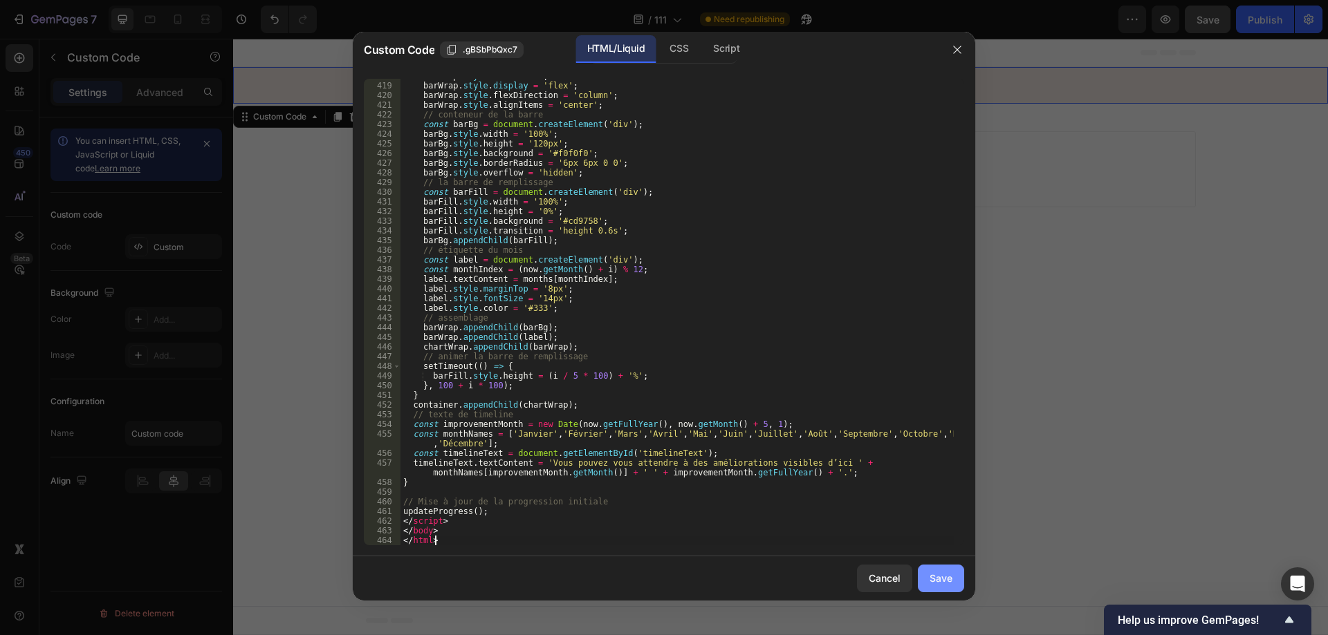
click at [941, 582] on div "Save" at bounding box center [940, 578] width 23 height 15
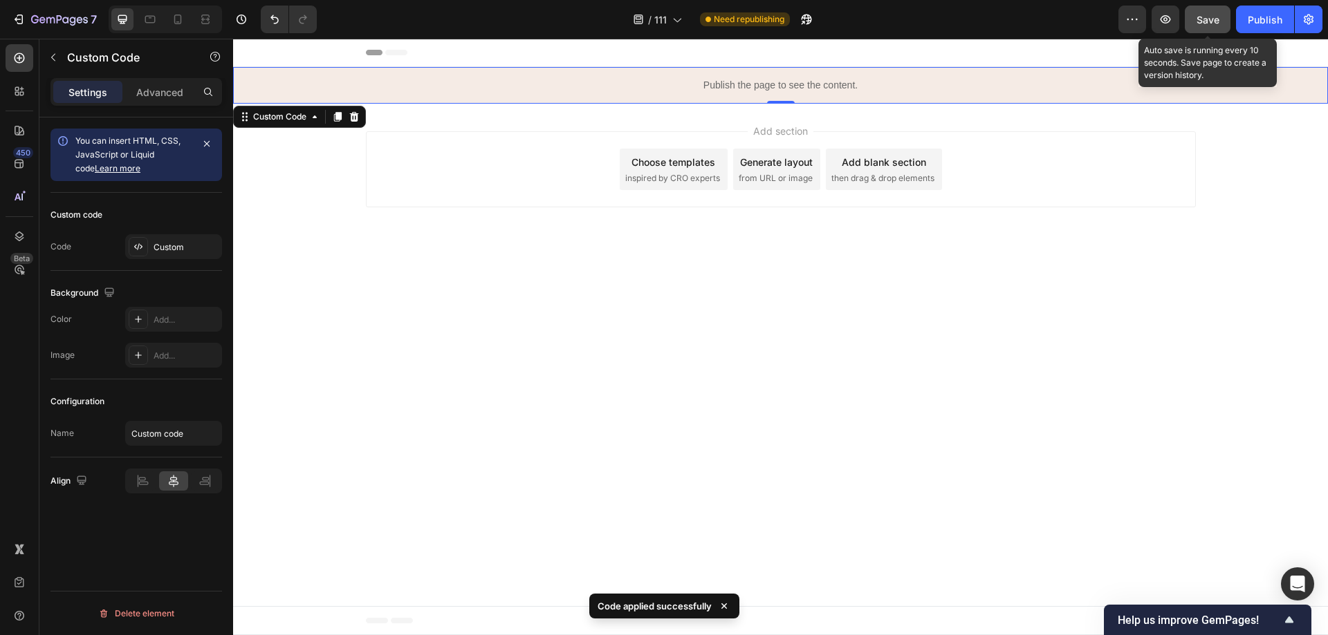
click at [1207, 24] on span "Save" at bounding box center [1207, 20] width 23 height 12
click at [1159, 14] on icon "button" at bounding box center [1165, 19] width 14 height 14
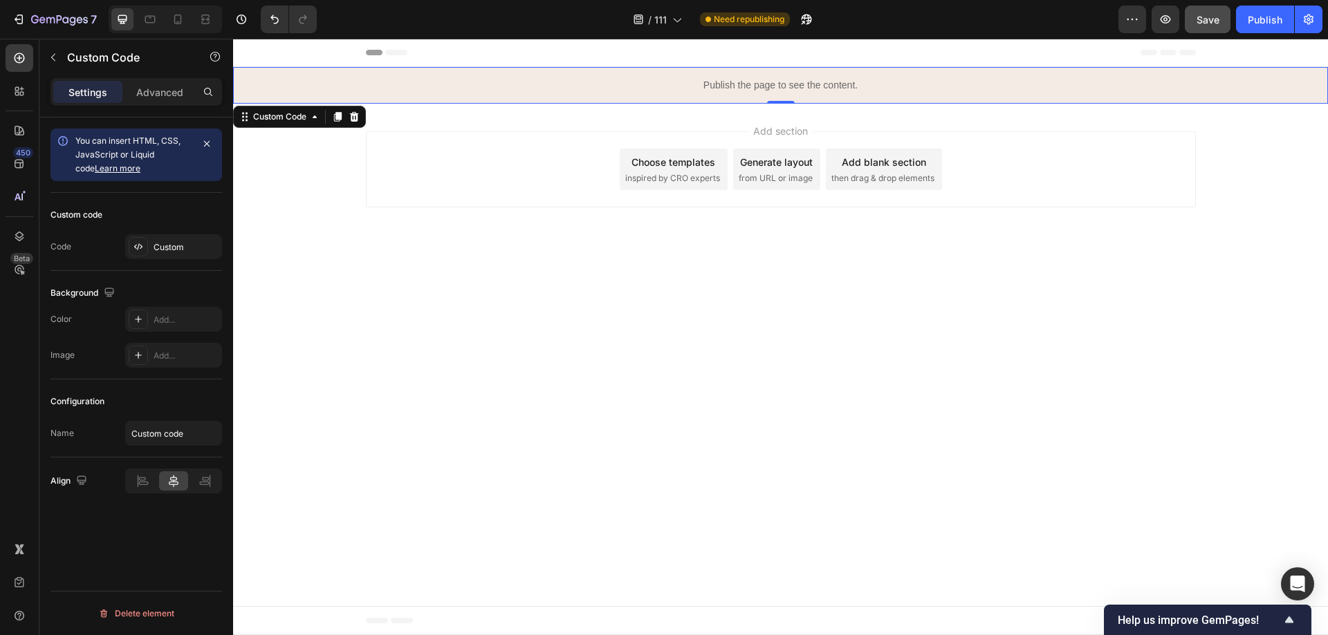
click at [708, 92] on p "Publish the page to see the content." at bounding box center [780, 85] width 1095 height 15
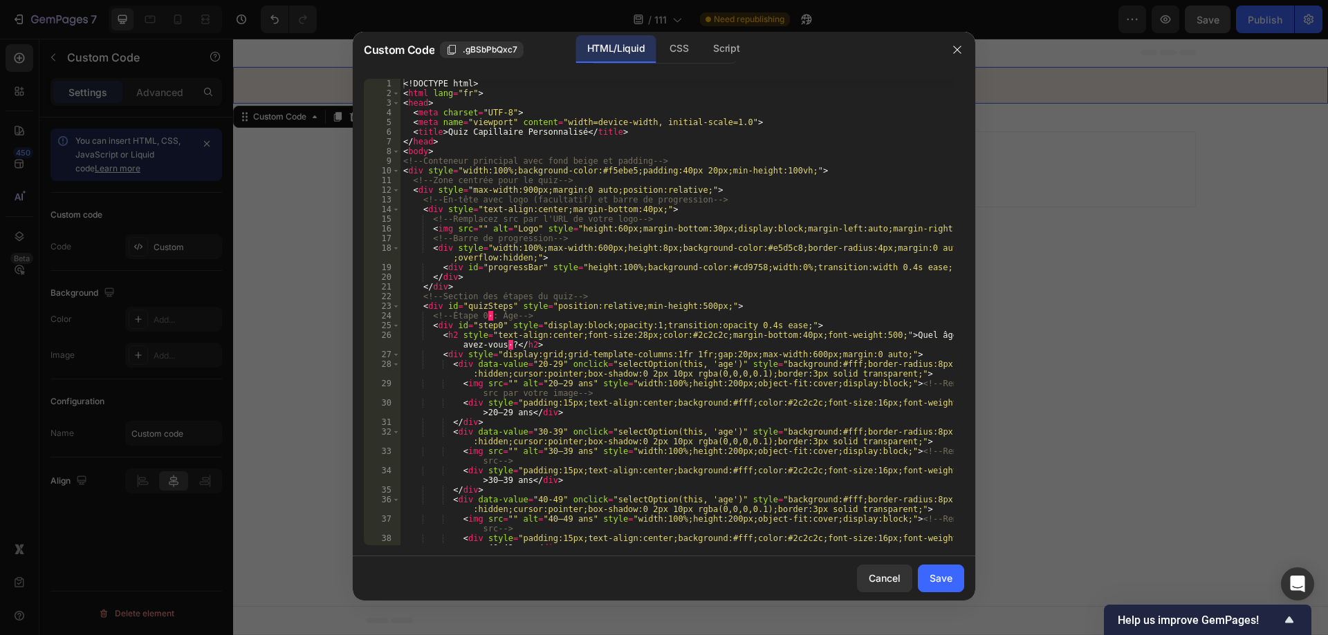
click at [608, 248] on div "<! DOCTYPE html > < html lang = "fr" > < head > < meta charset = "UTF-8" > < me…" at bounding box center [676, 322] width 553 height 486
paste textarea
type textarea "</html>"
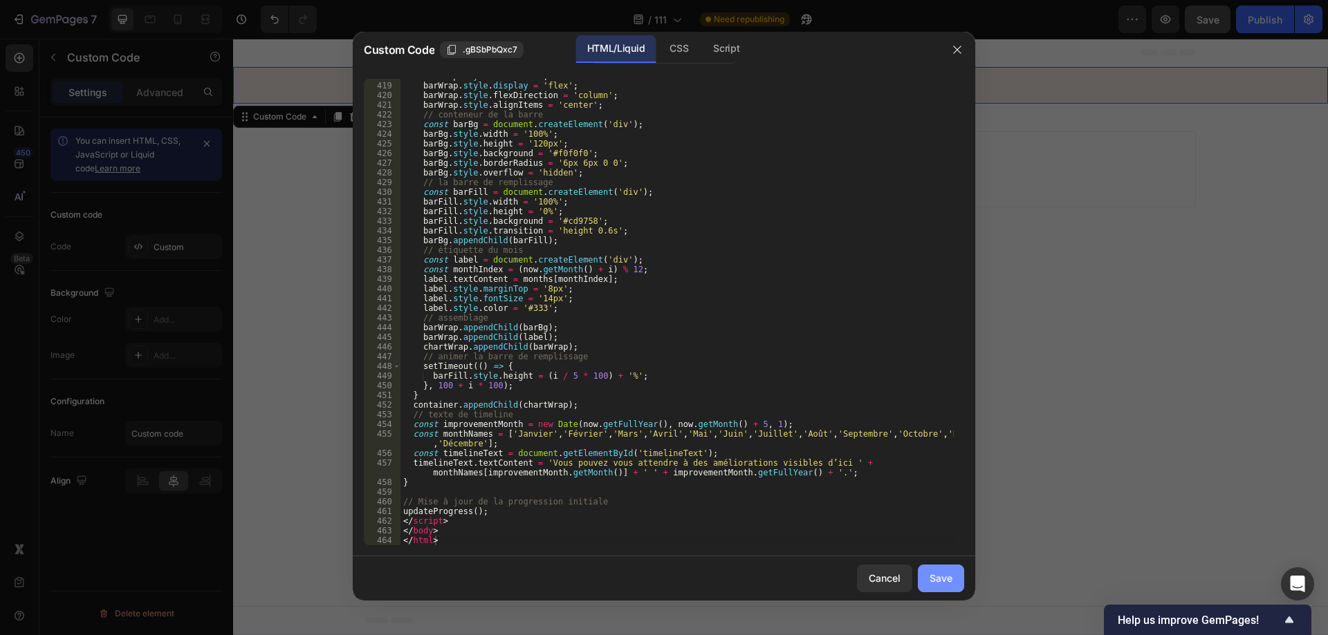
click at [941, 576] on div "Save" at bounding box center [940, 578] width 23 height 15
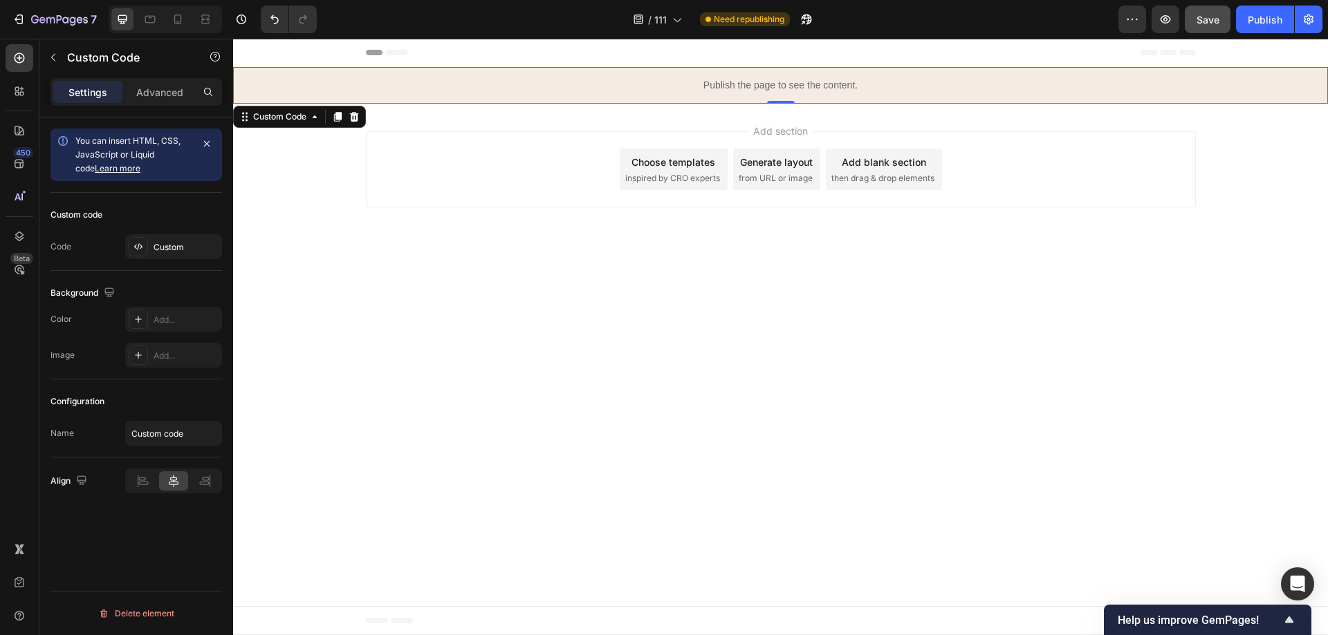
click at [1216, 26] on div "Save" at bounding box center [1207, 19] width 23 height 15
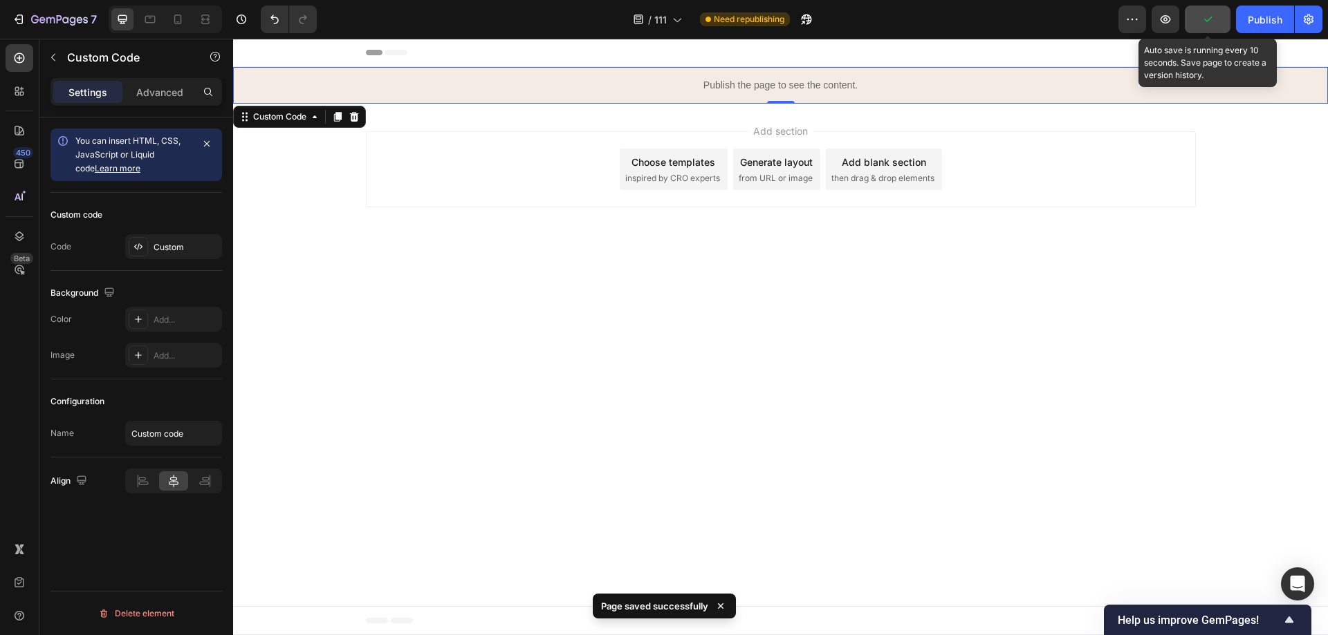
click at [1216, 19] on button "button" at bounding box center [1207, 20] width 46 height 28
click at [1171, 26] on button "button" at bounding box center [1165, 20] width 28 height 28
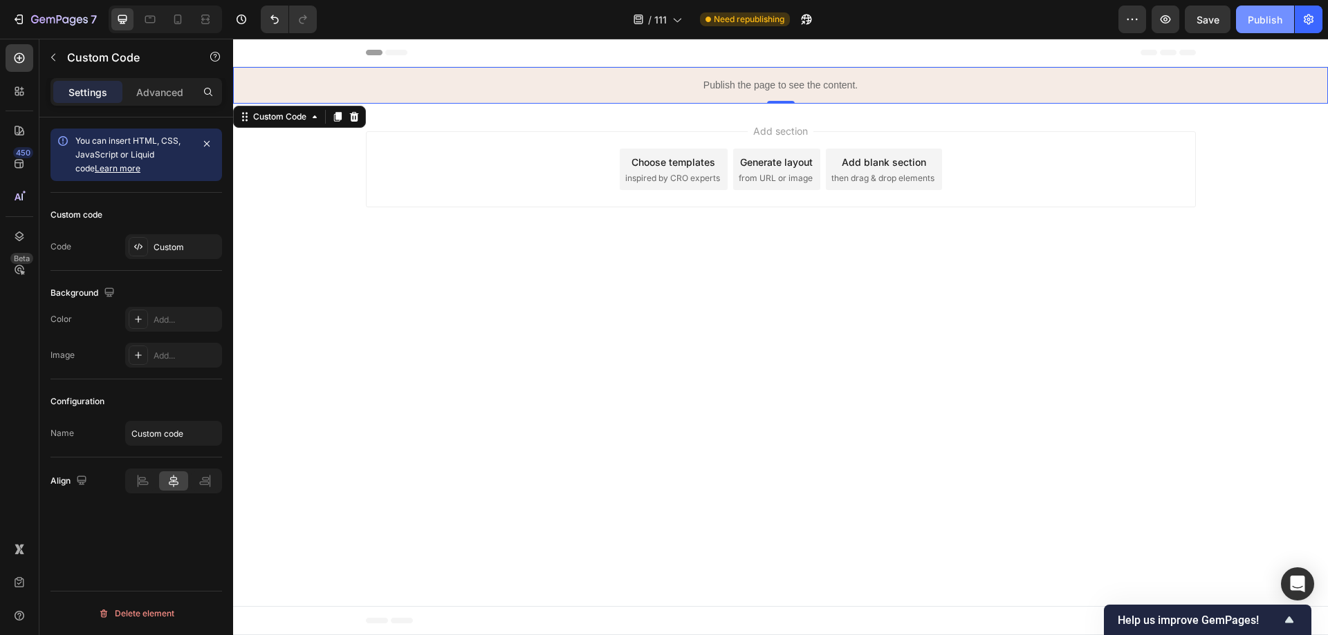
click at [1254, 17] on div "Publish" at bounding box center [1264, 19] width 35 height 15
click at [795, 10] on button "button" at bounding box center [791, 20] width 28 height 28
click at [748, 95] on div "Publish the page to see the content." at bounding box center [780, 85] width 1095 height 37
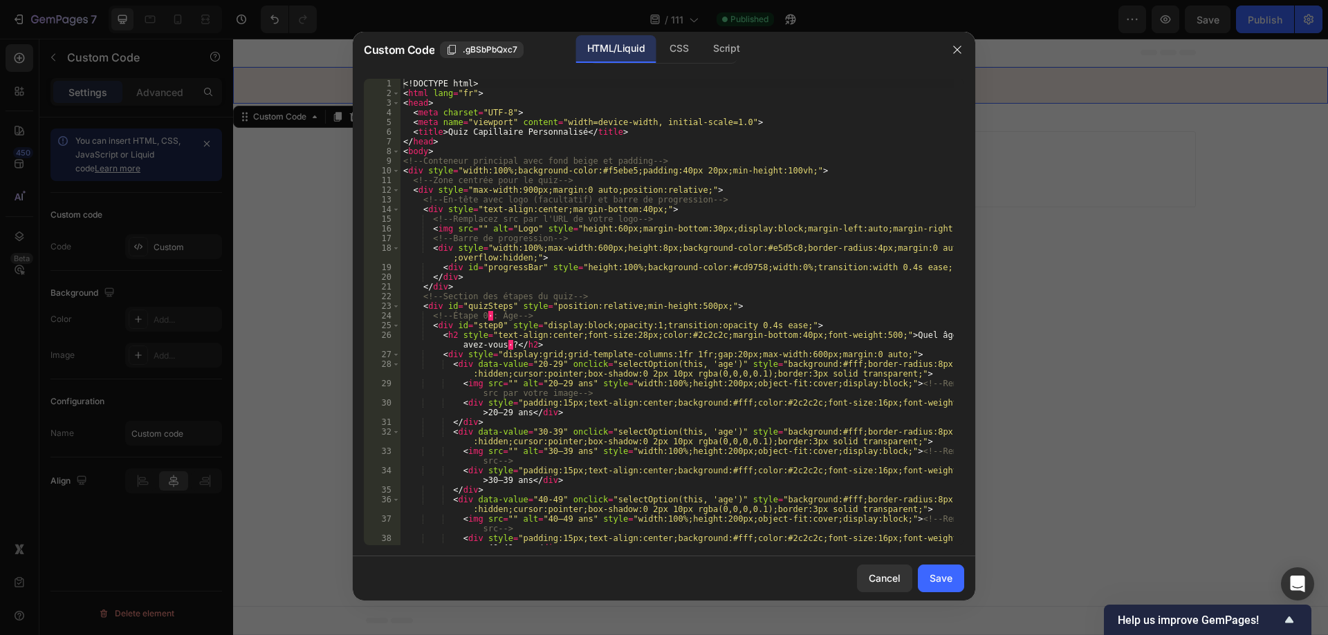
click at [539, 268] on div "<! DOCTYPE html > < html lang = "fr" > < head > < meta charset = "UTF-8" > < me…" at bounding box center [676, 322] width 553 height 486
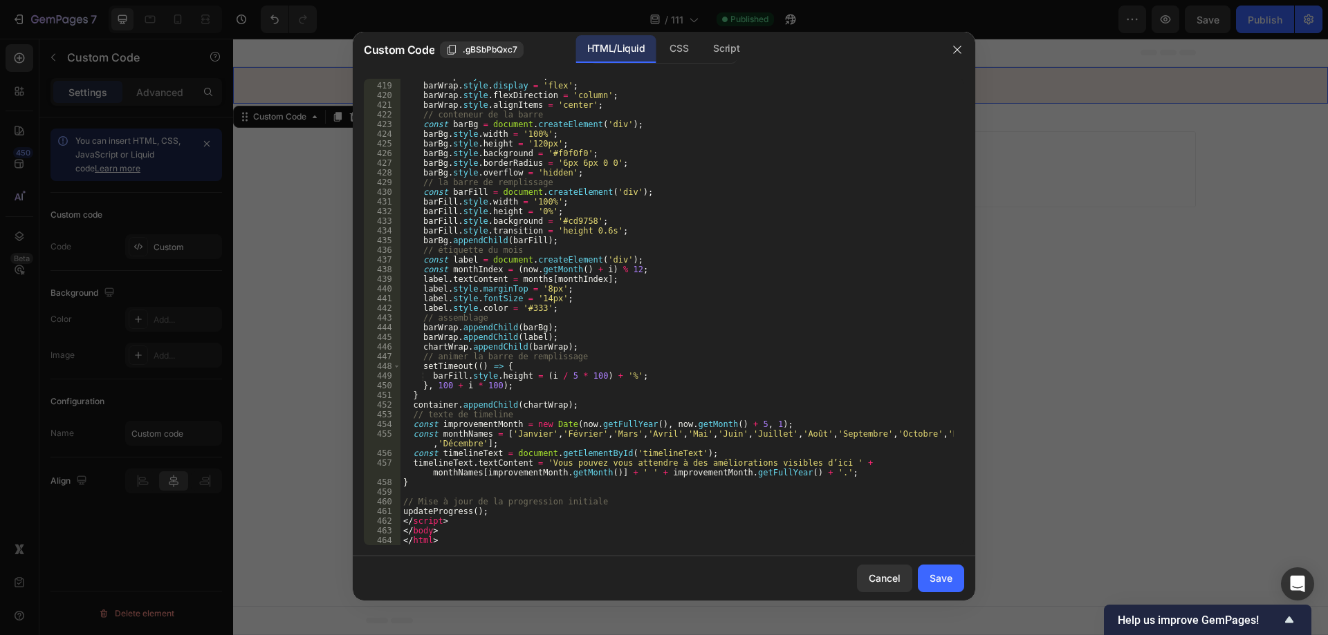
click at [743, 419] on div "barWrap . style . flex = '1' ; barWrap . style . display = 'flex' ; barWrap . s…" at bounding box center [676, 314] width 553 height 486
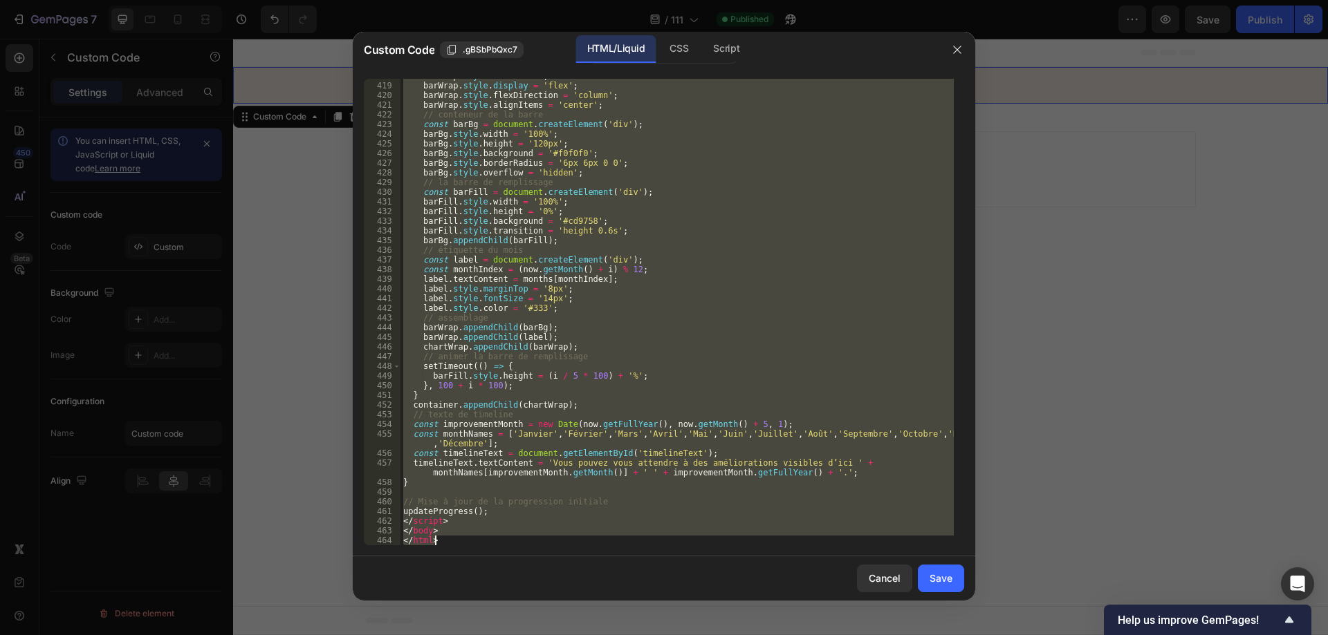
paste textarea
type textarea "</html>"
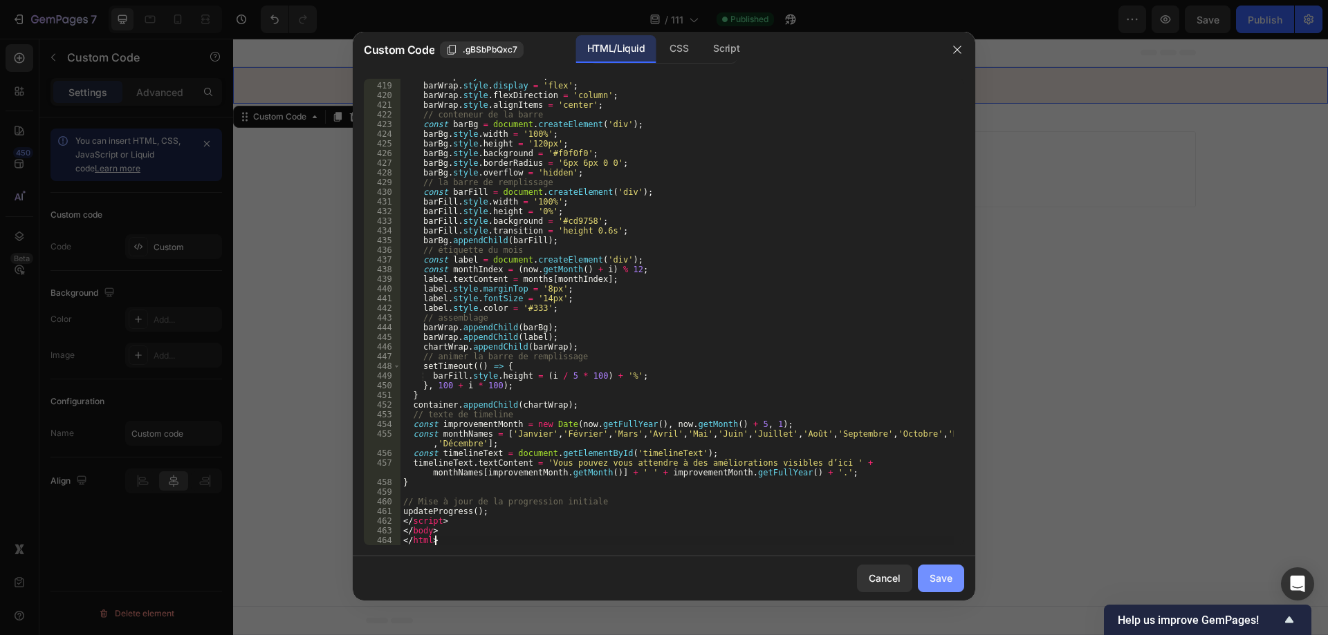
click at [944, 568] on button "Save" at bounding box center [941, 579] width 46 height 28
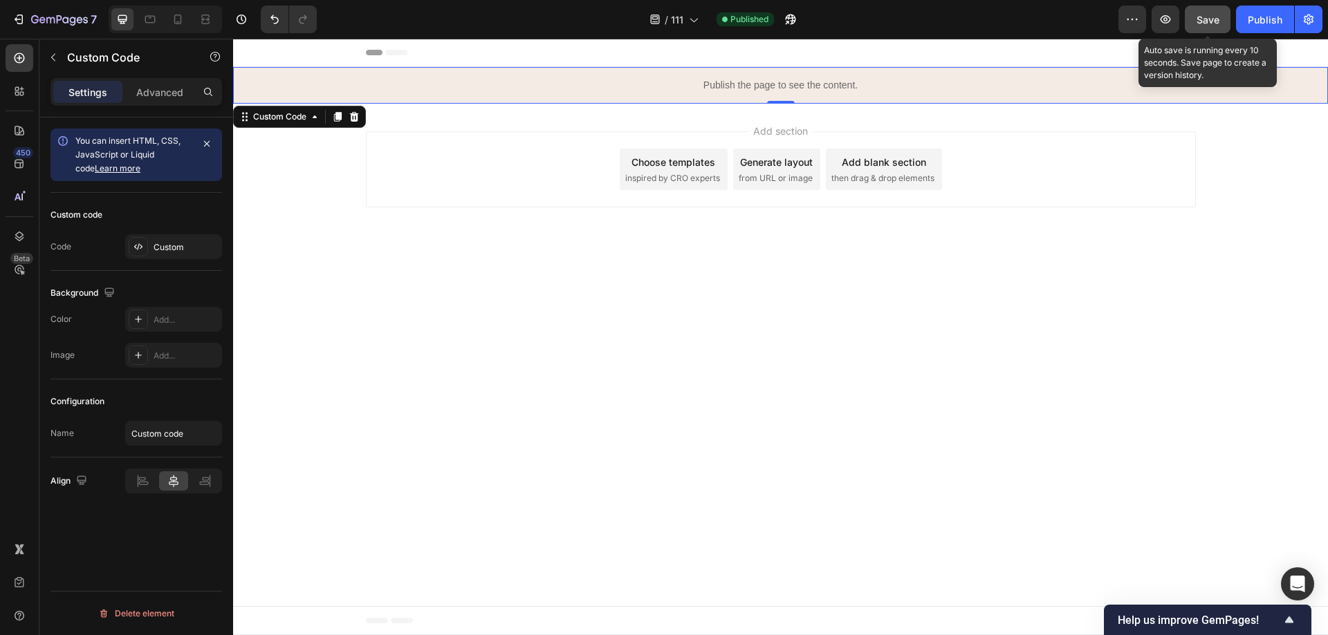
click at [1202, 24] on span "Save" at bounding box center [1207, 20] width 23 height 12
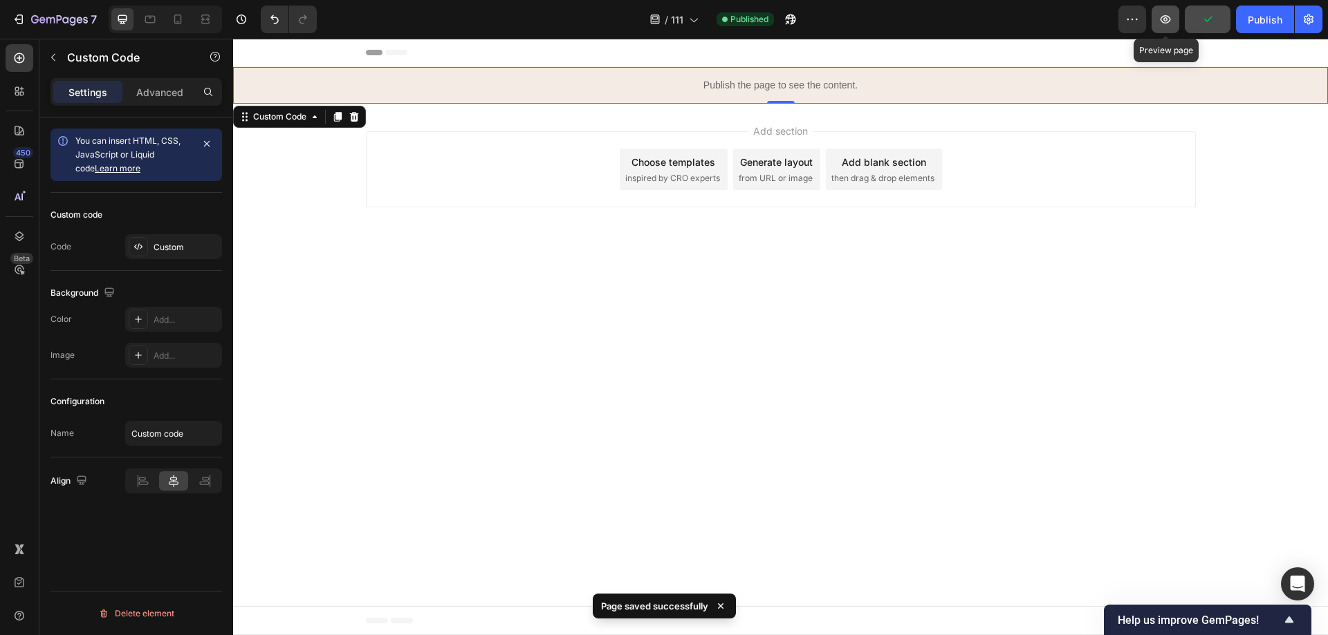
click at [1169, 21] on icon "button" at bounding box center [1165, 19] width 10 height 8
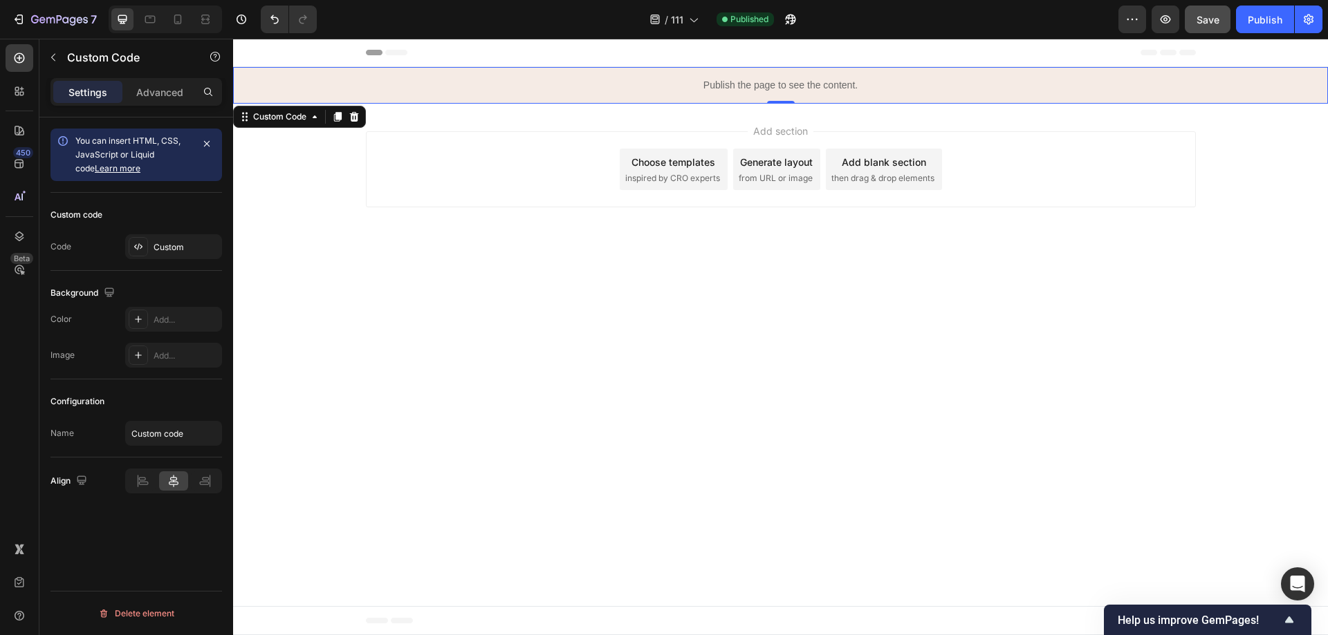
click at [841, 82] on div "Publish the page to see the content." at bounding box center [780, 85] width 1095 height 37
click at [841, 82] on p "Publish the page to see the content." at bounding box center [780, 85] width 1095 height 15
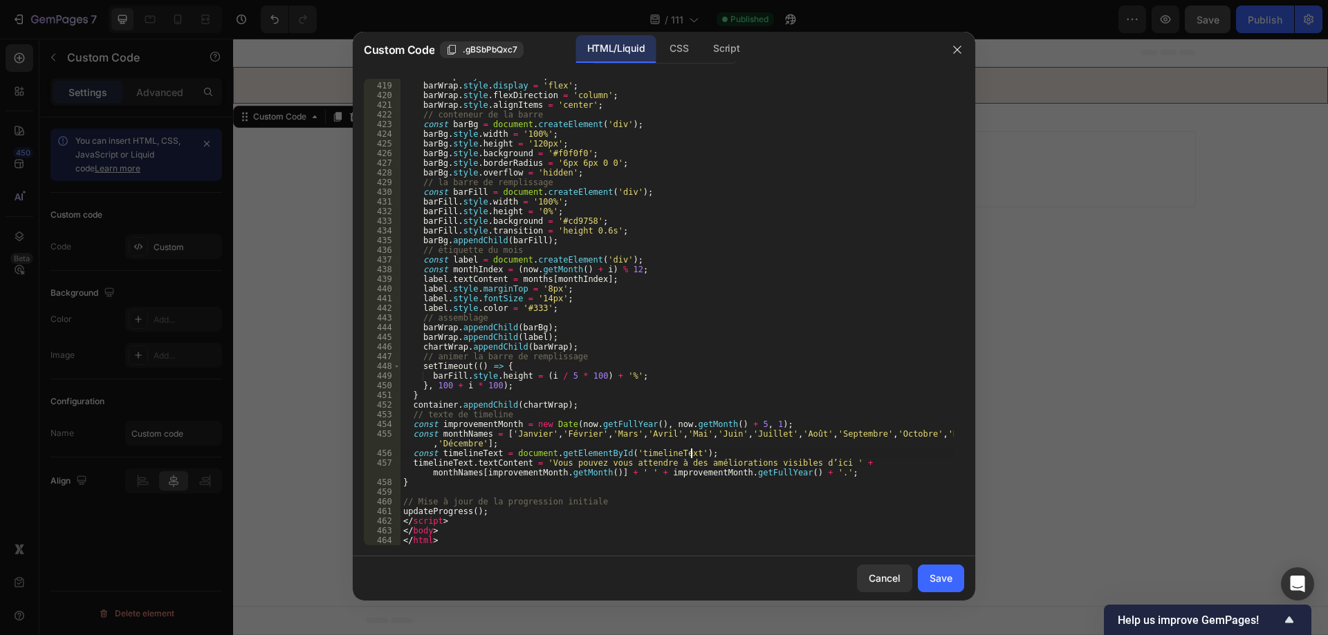
click at [770, 450] on div "barWrap . style . flex = '1' ; barWrap . style . display = 'flex' ; barWrap . s…" at bounding box center [676, 314] width 553 height 486
paste textarea
type textarea "</html>"
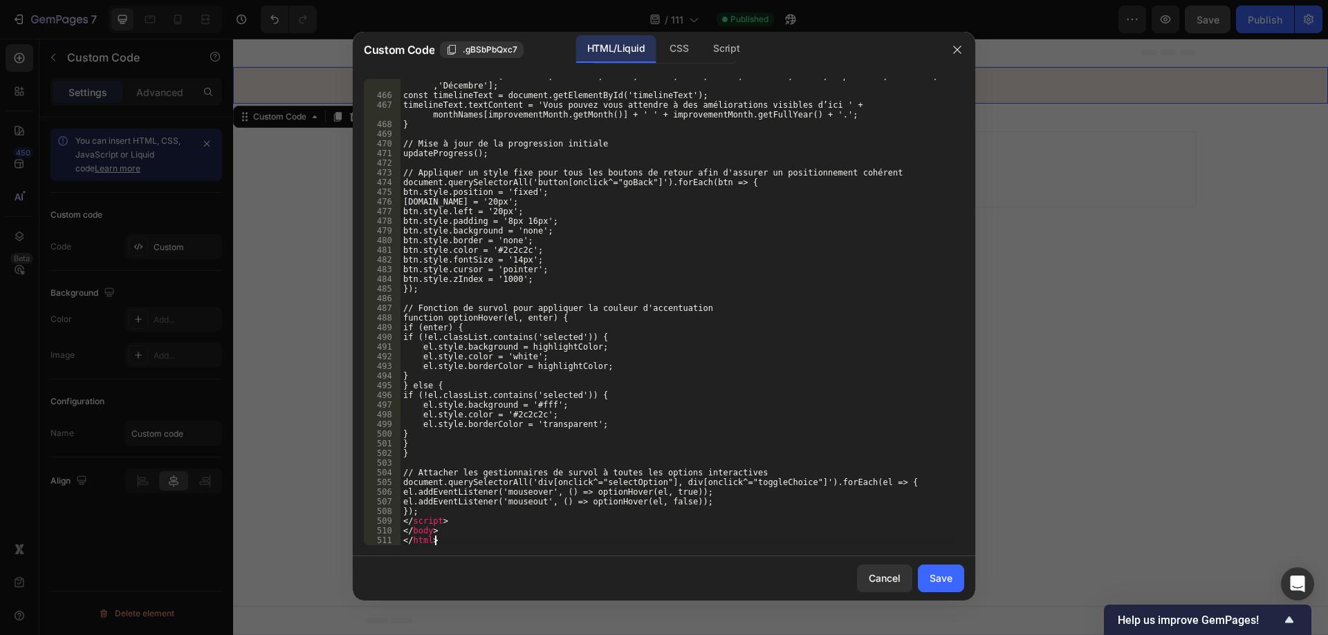
scroll to position [5922, 0]
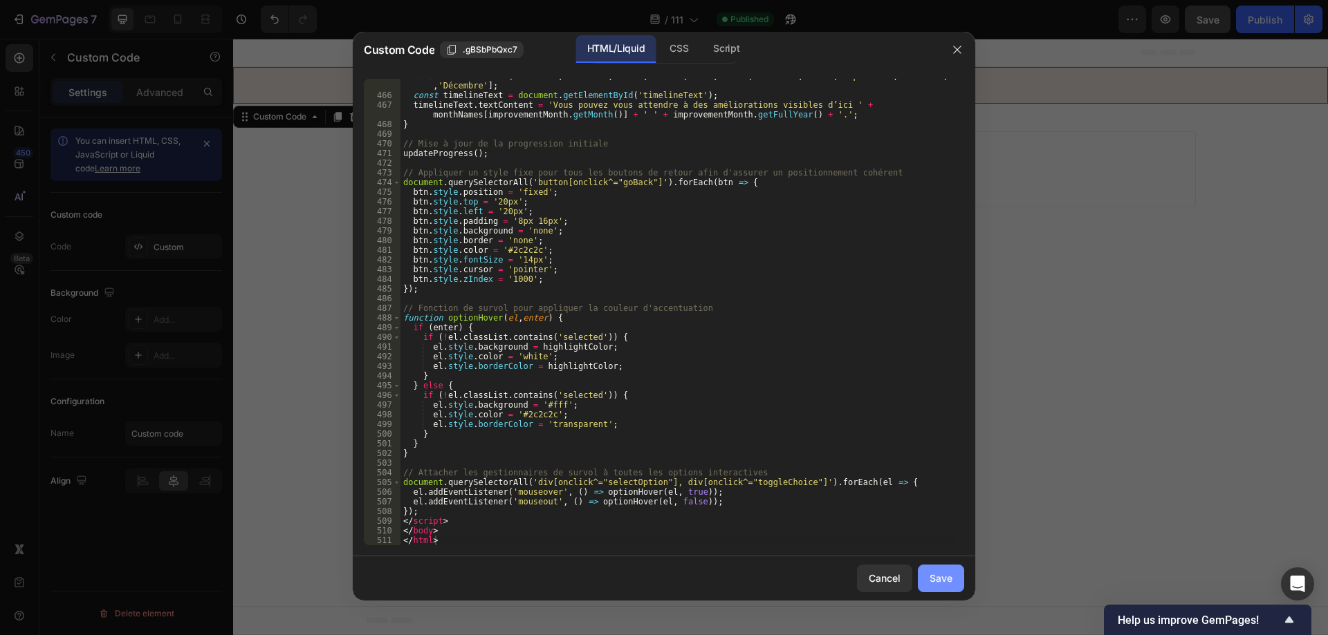
click at [926, 566] on button "Save" at bounding box center [941, 579] width 46 height 28
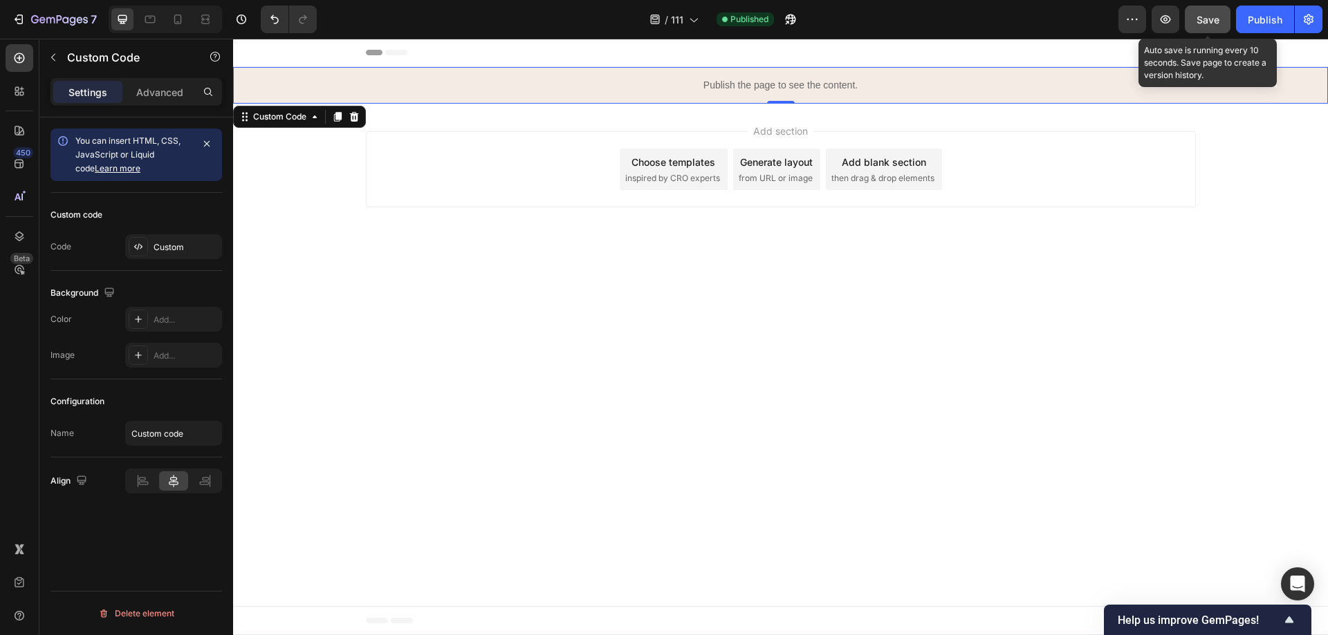
click at [1209, 19] on span "Save" at bounding box center [1207, 20] width 23 height 12
click at [1209, 19] on icon "button" at bounding box center [1207, 19] width 14 height 14
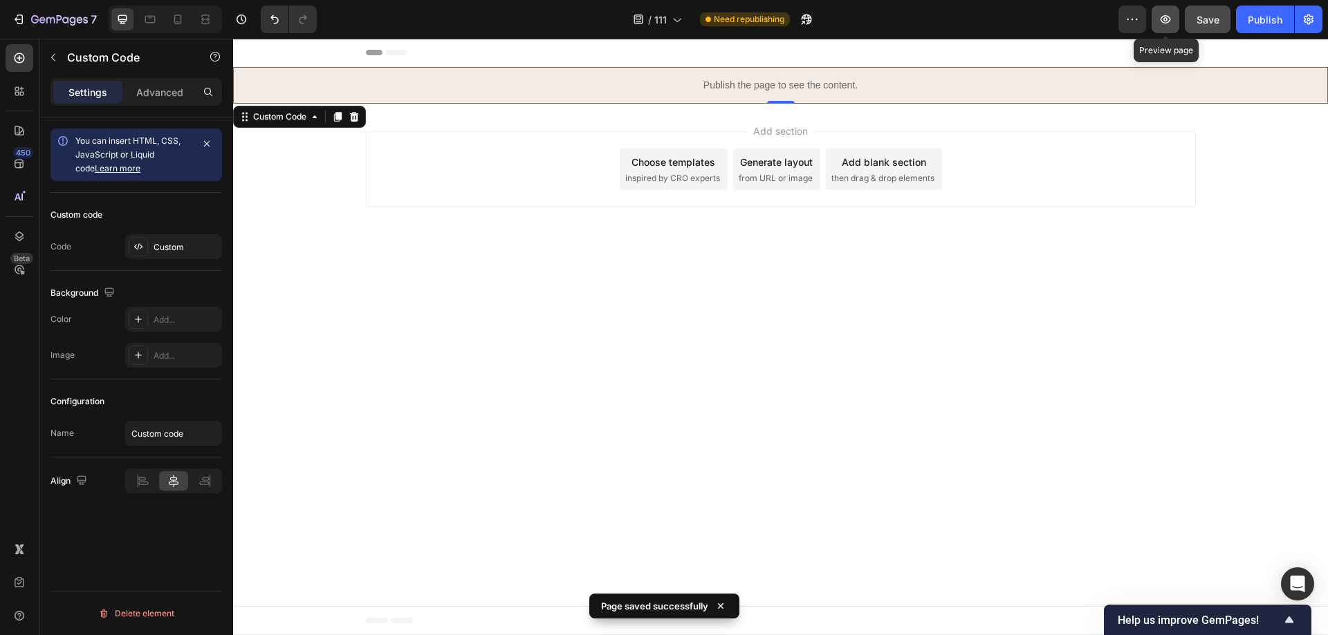
click at [1167, 21] on icon "button" at bounding box center [1165, 19] width 4 height 4
click at [1162, 20] on icon "button" at bounding box center [1165, 19] width 14 height 14
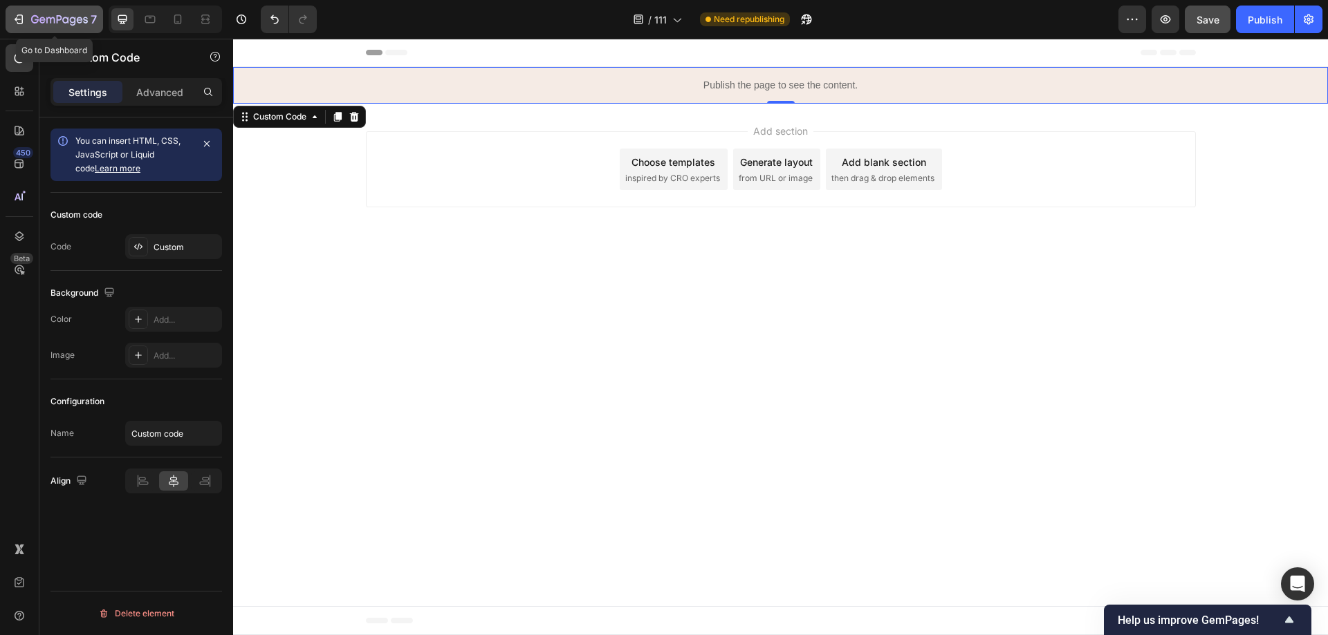
click at [22, 18] on icon "button" at bounding box center [20, 20] width 6 height 10
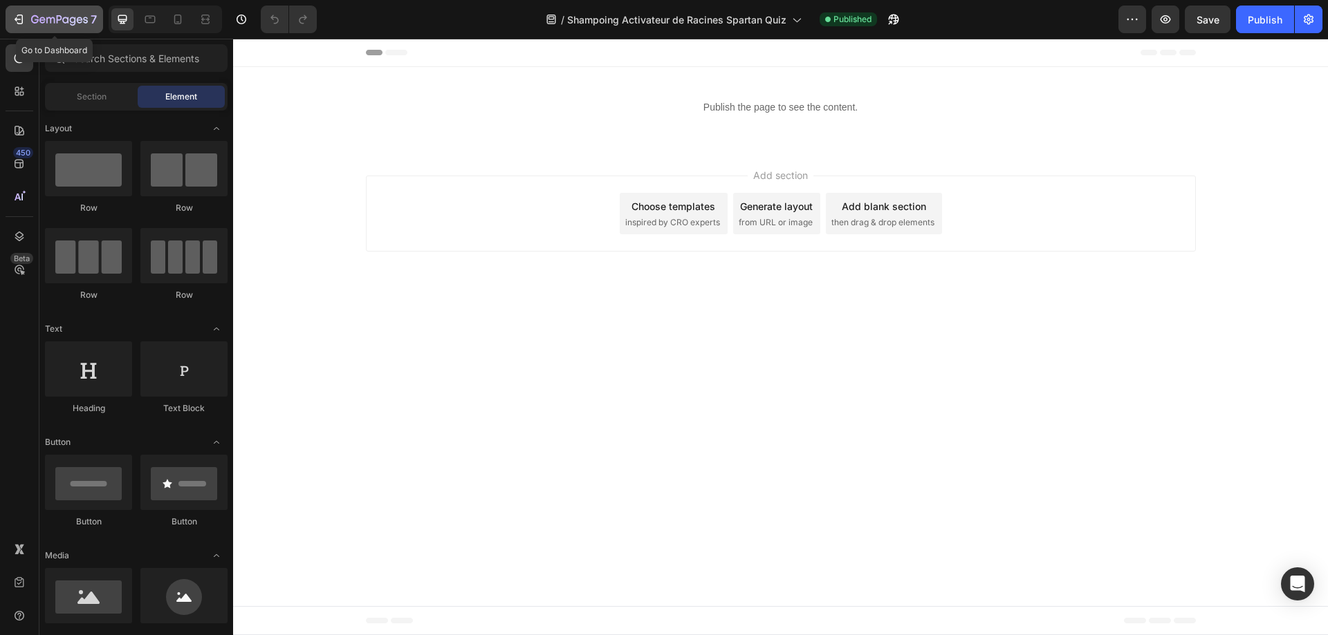
click at [25, 22] on icon "button" at bounding box center [19, 19] width 14 height 14
